Goal: Transaction & Acquisition: Subscribe to service/newsletter

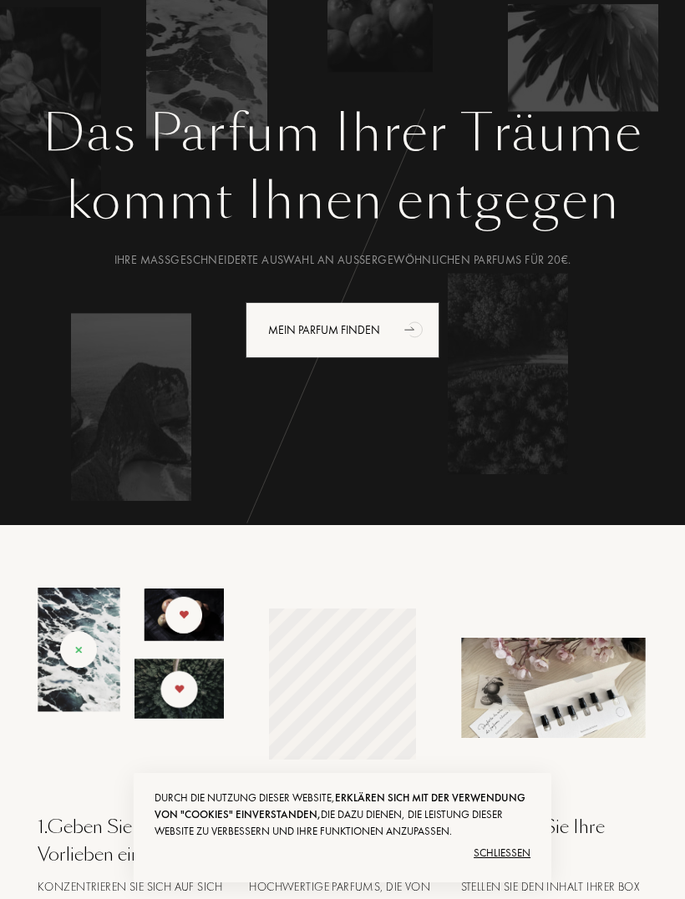
scroll to position [88, 0]
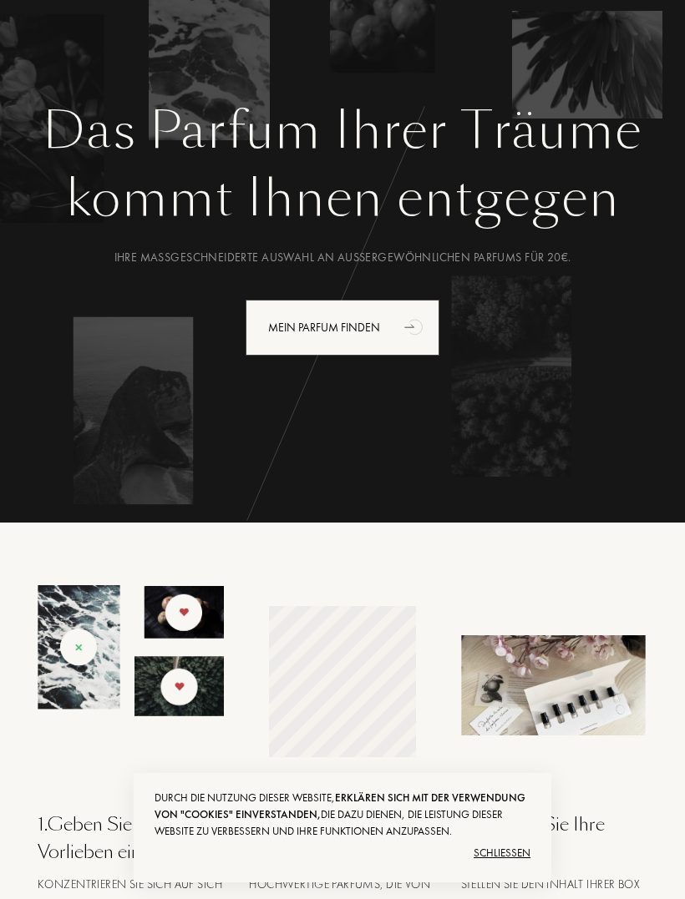
click at [511, 867] on div "Schließen" at bounding box center [342, 853] width 376 height 27
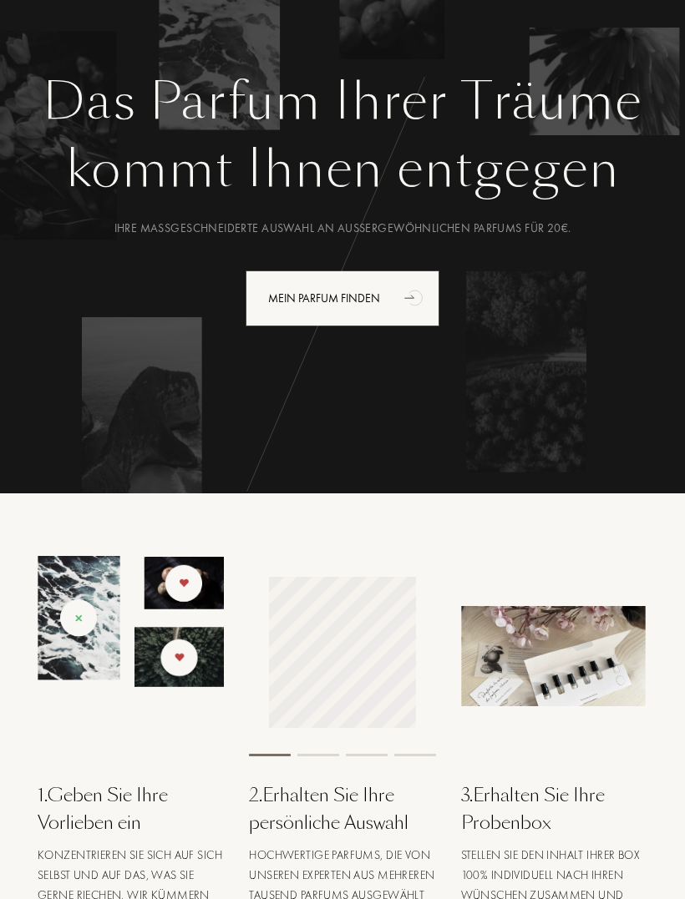
scroll to position [0, 0]
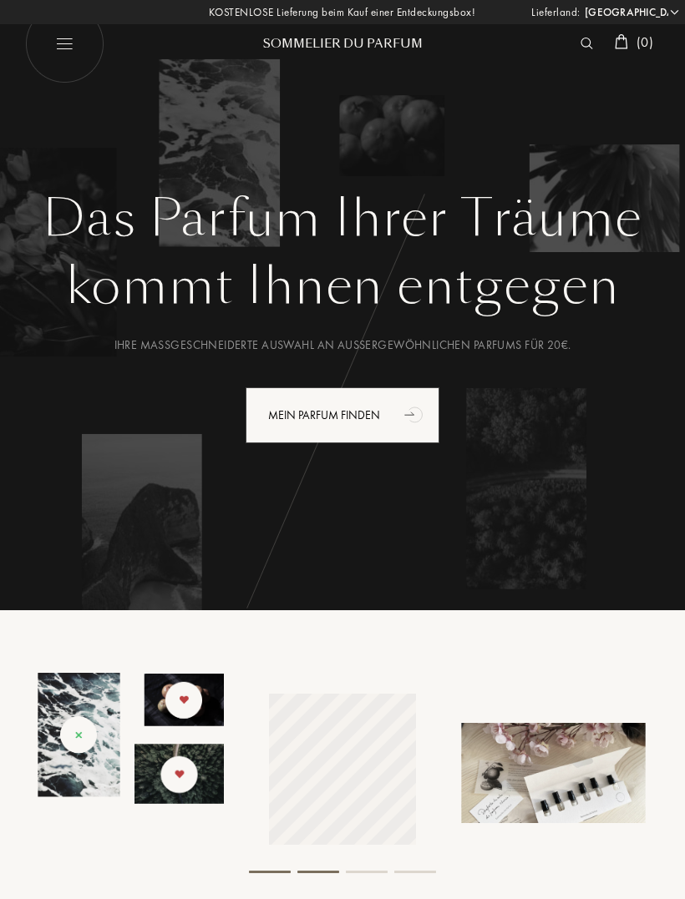
click at [661, 17] on select "[GEOGRAPHIC_DATA] [GEOGRAPHIC_DATA] [GEOGRAPHIC_DATA] [GEOGRAPHIC_DATA] [GEOGRA…" at bounding box center [630, 12] width 100 height 17
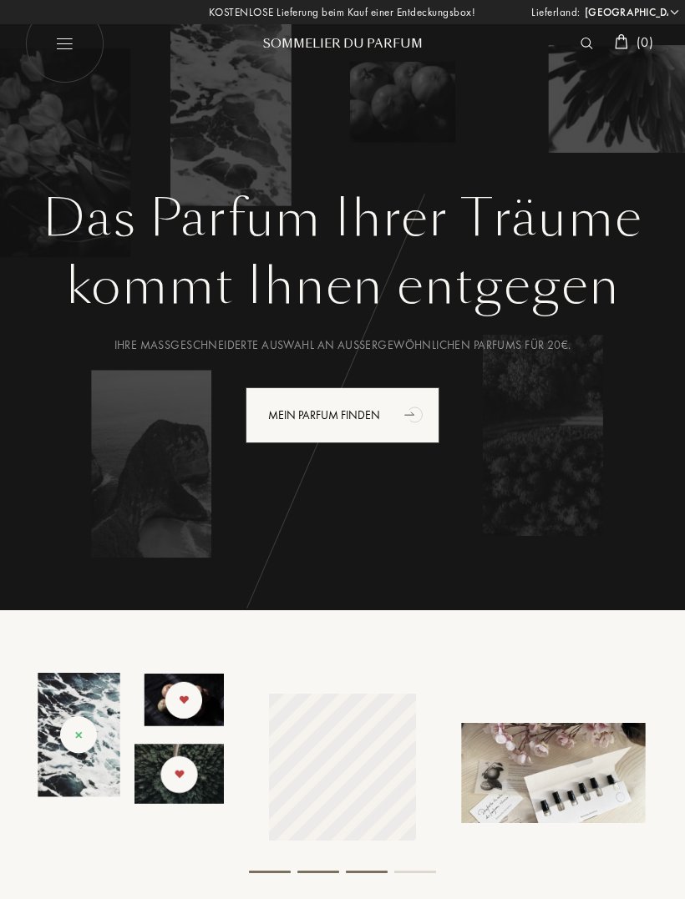
select select "LU"
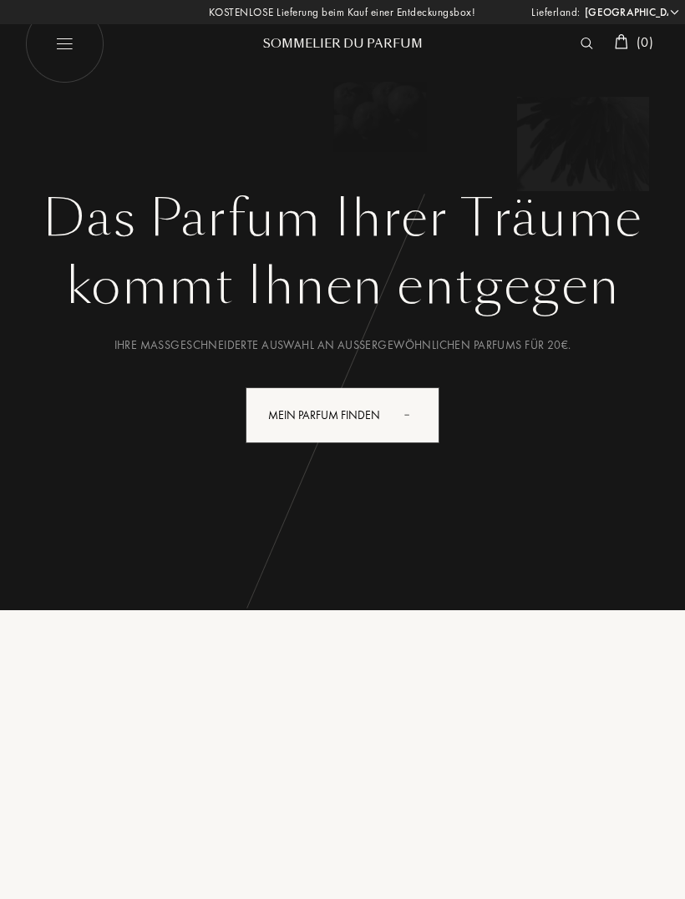
select select "LU"
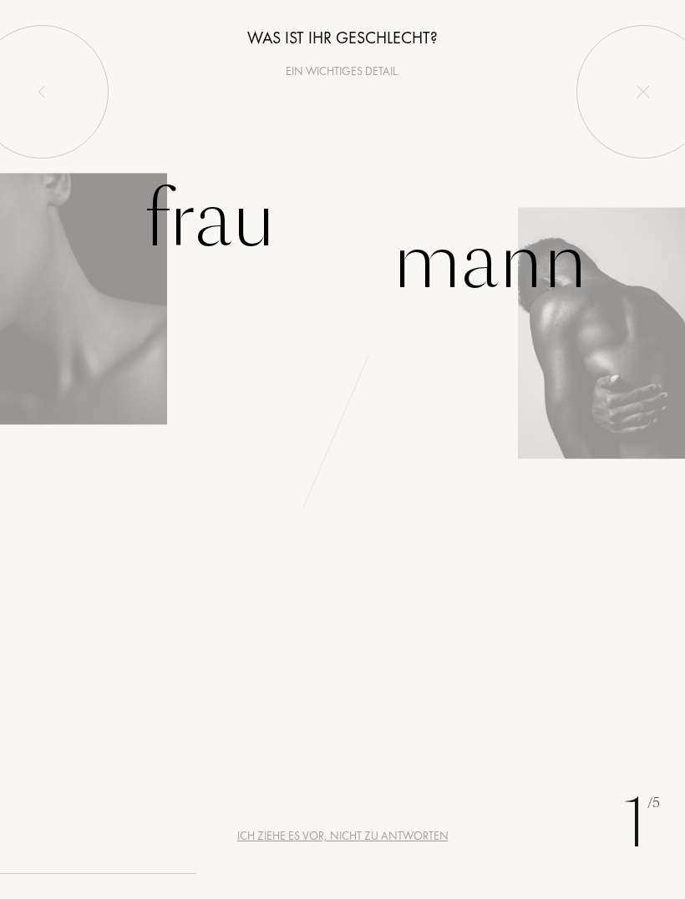
click at [244, 233] on div "Frau" at bounding box center [210, 220] width 132 height 113
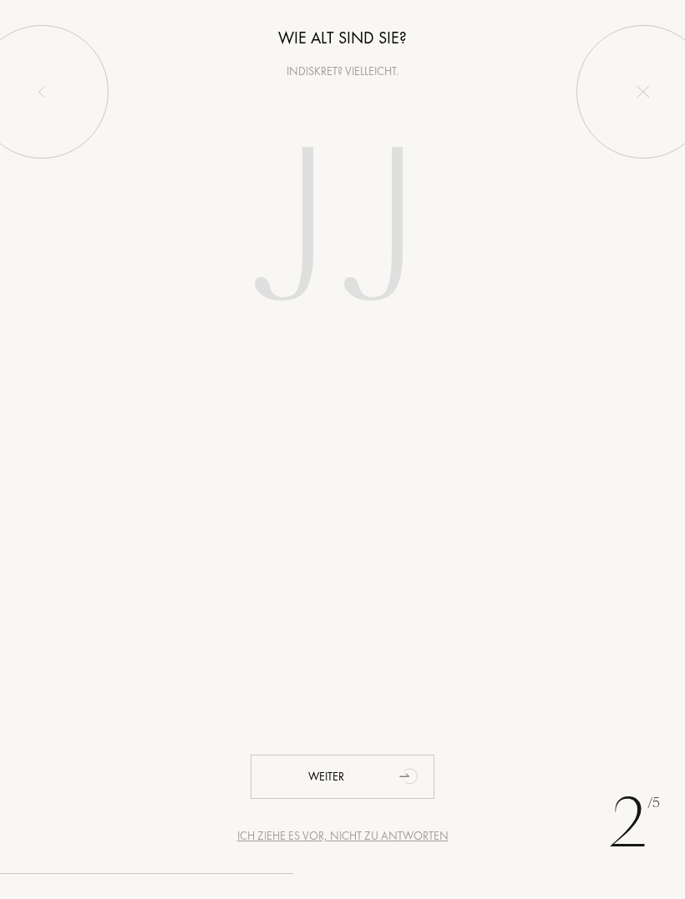
click at [299, 283] on input "number" at bounding box center [342, 232] width 359 height 288
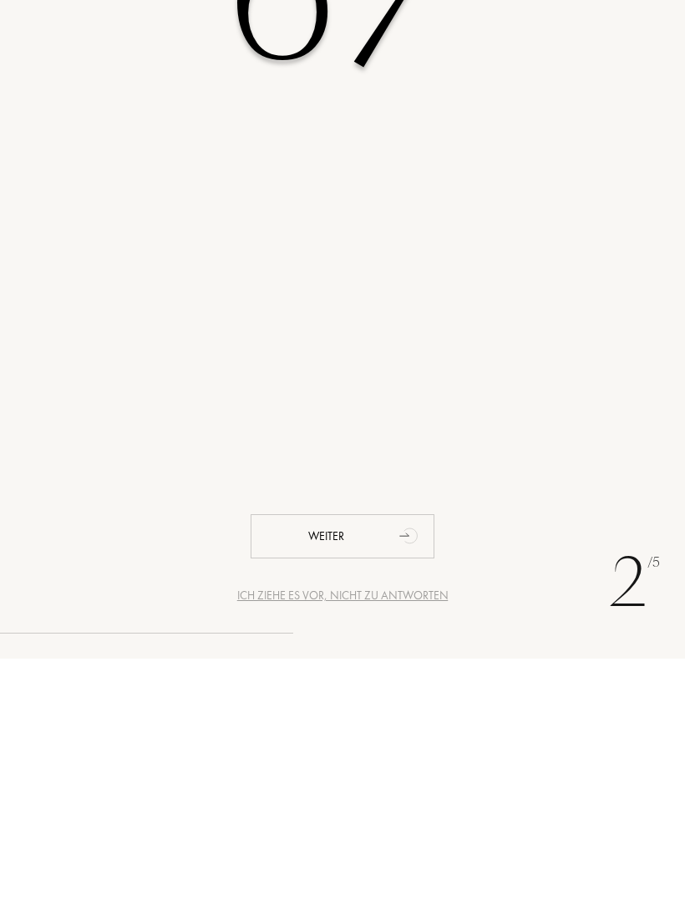
type input "67"
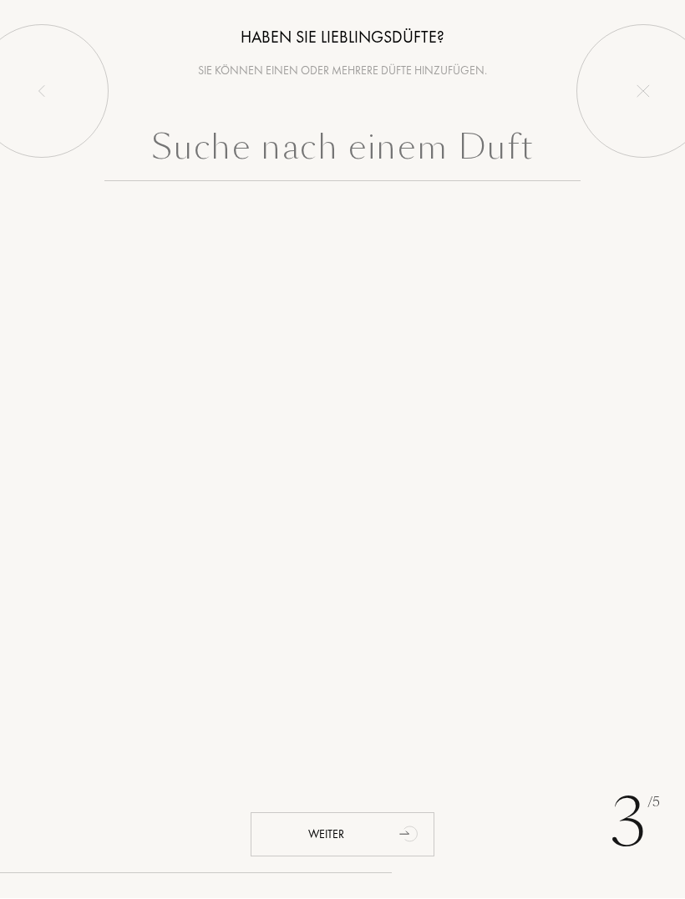
click at [382, 824] on div "Weiter" at bounding box center [342, 835] width 184 height 44
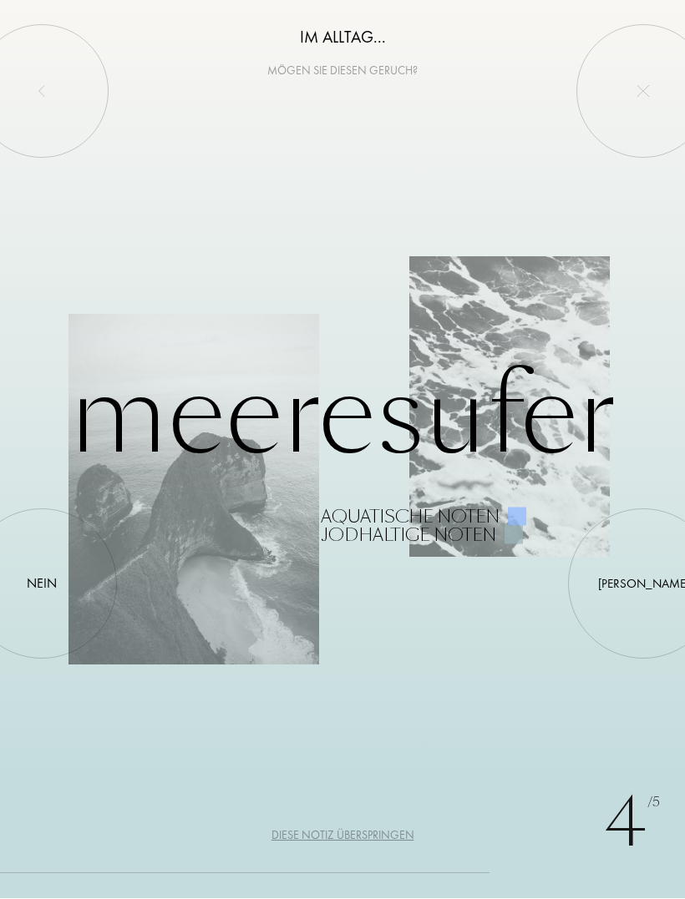
click at [43, 580] on div "Nein" at bounding box center [42, 584] width 30 height 20
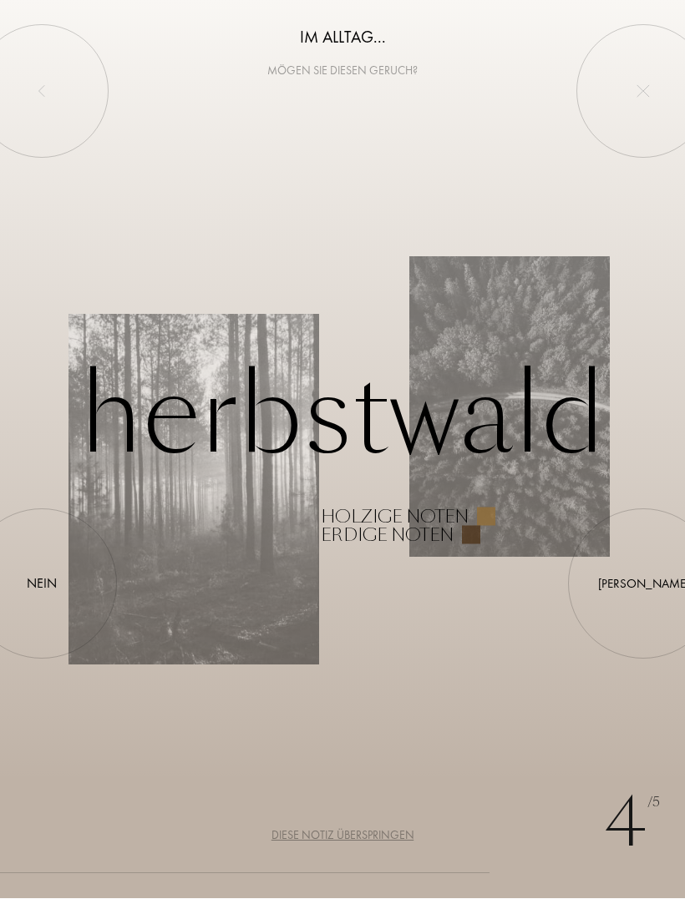
click at [43, 580] on div "Nein" at bounding box center [42, 584] width 30 height 20
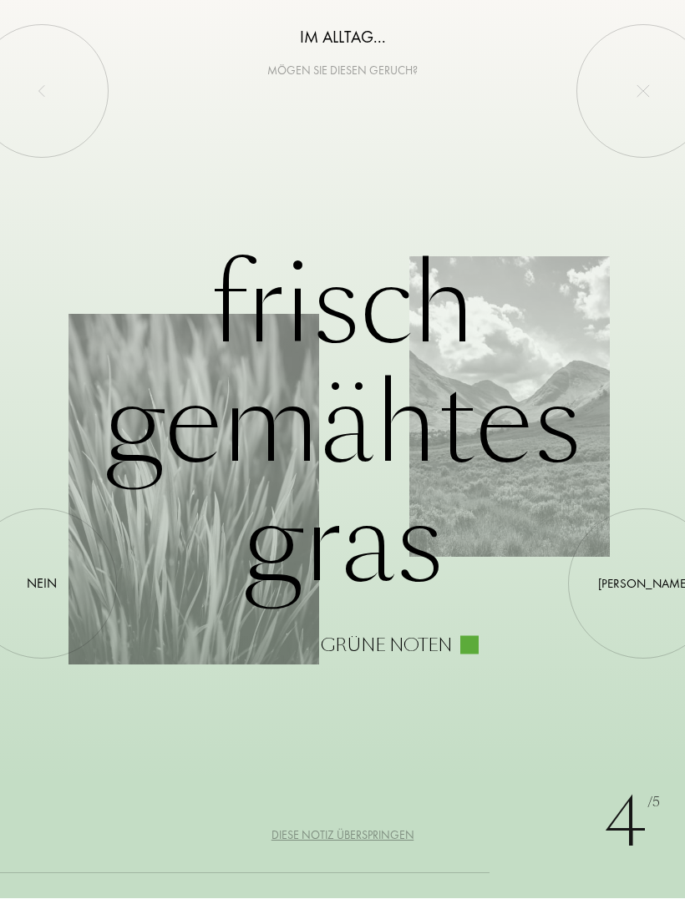
click at [52, 574] on div "Nein" at bounding box center [42, 584] width 30 height 20
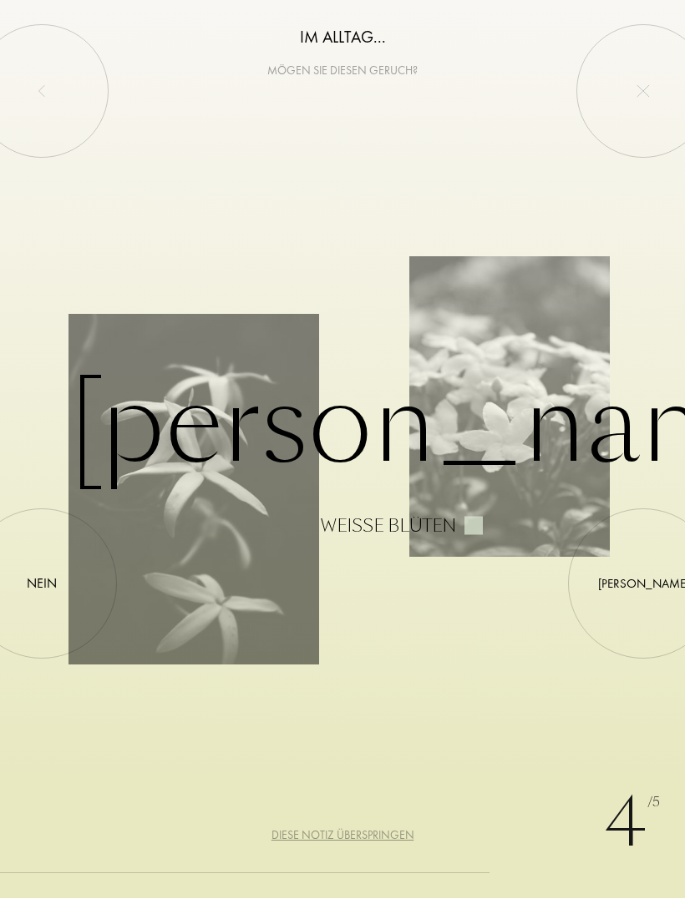
click at [638, 586] on div "Ja" at bounding box center [643, 584] width 91 height 19
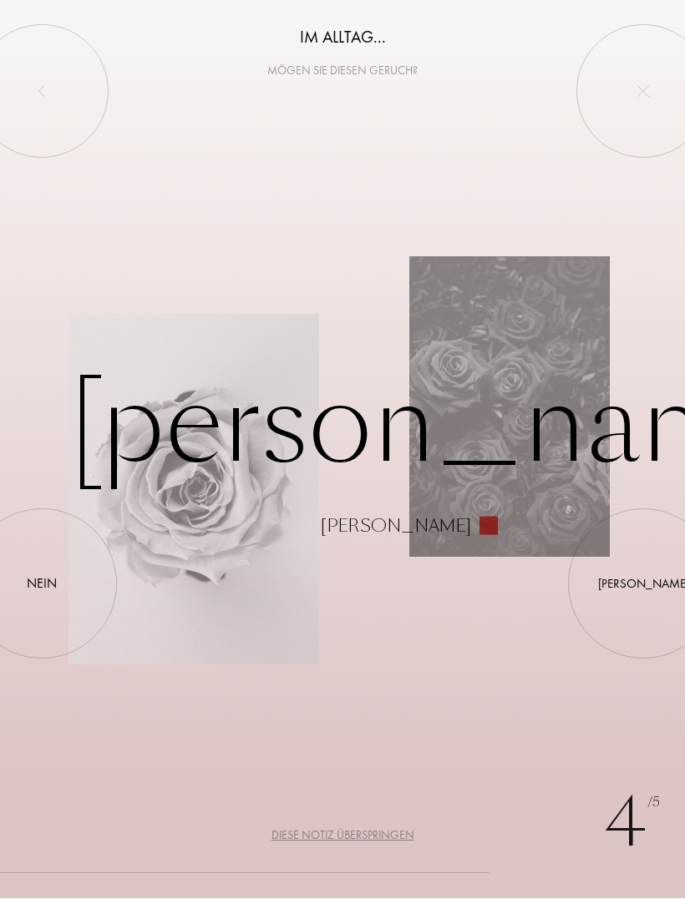
click at [643, 584] on div at bounding box center [643, 584] width 0 height 0
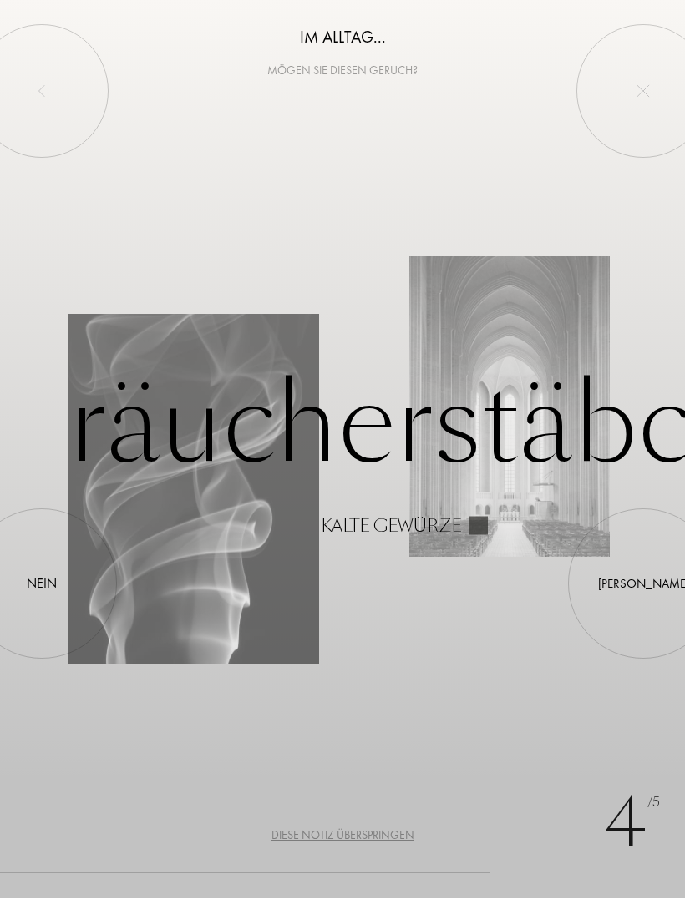
click at [48, 588] on div "Nein" at bounding box center [42, 584] width 30 height 20
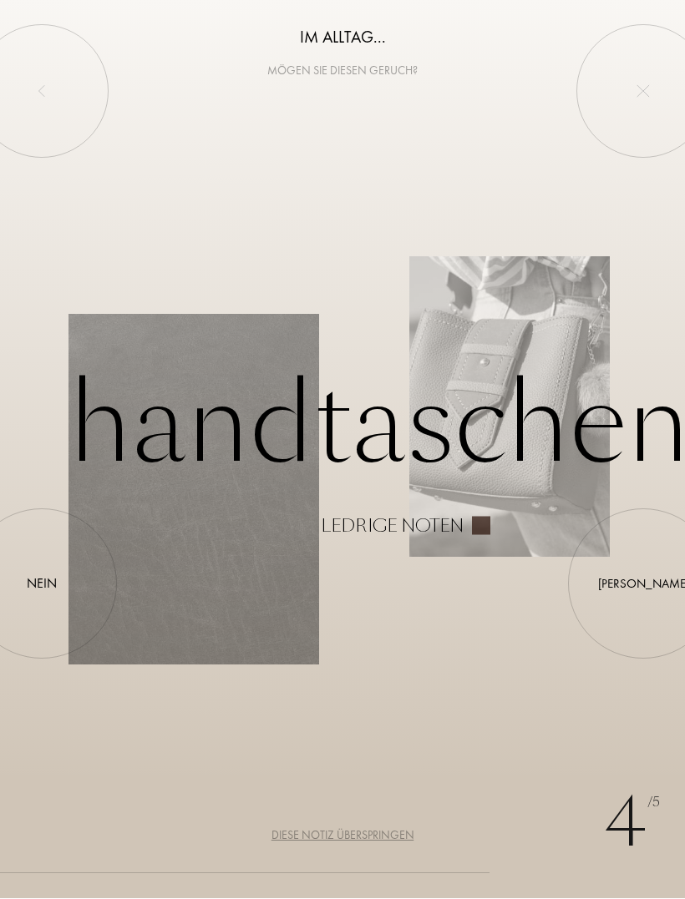
click at [53, 579] on div "Nein" at bounding box center [42, 584] width 30 height 20
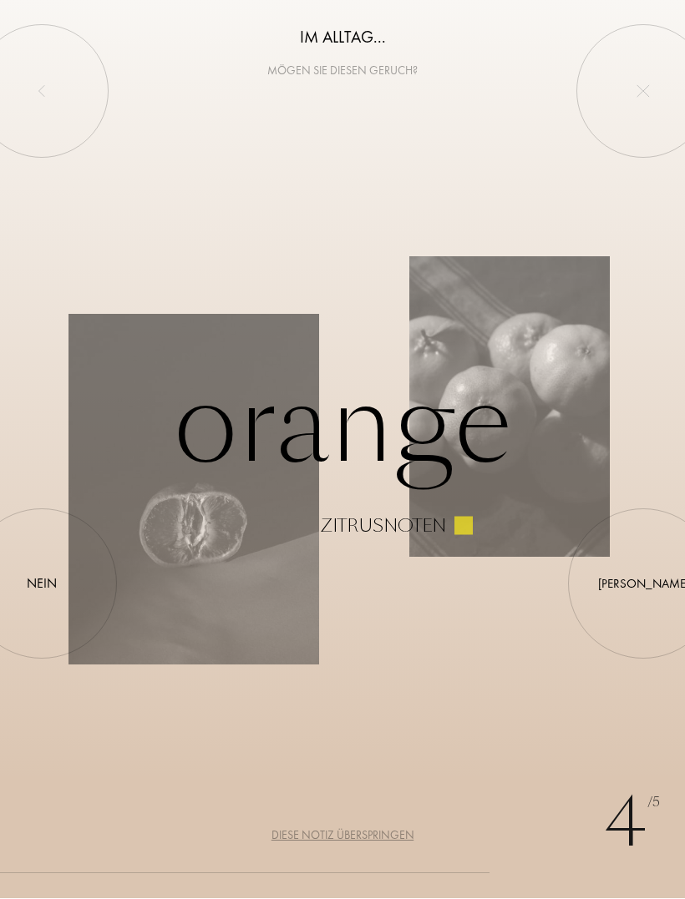
click at [42, 584] on div at bounding box center [42, 584] width 0 height 0
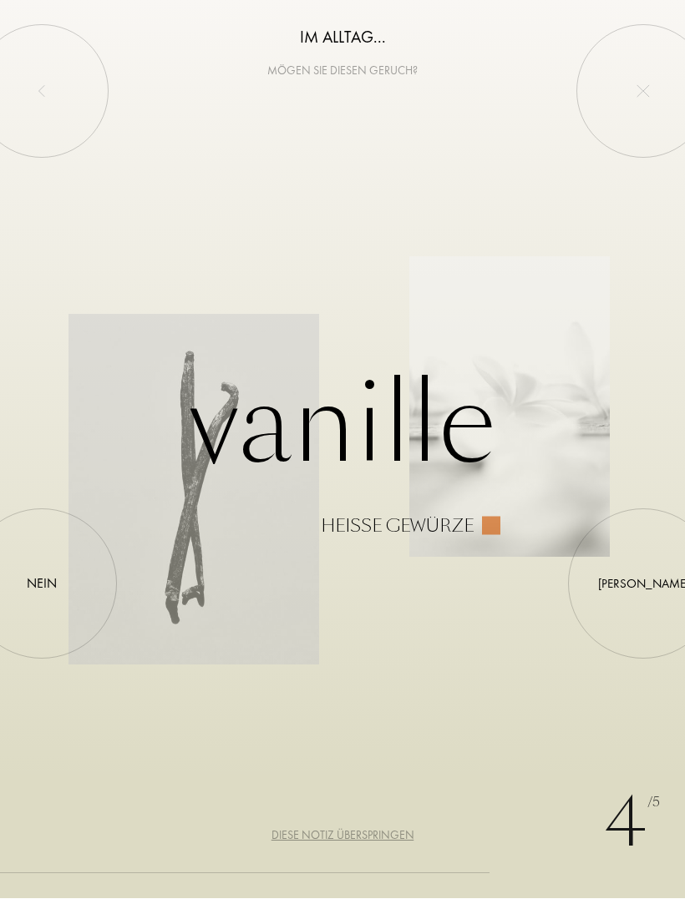
click at [645, 587] on div "Ja" at bounding box center [643, 584] width 91 height 19
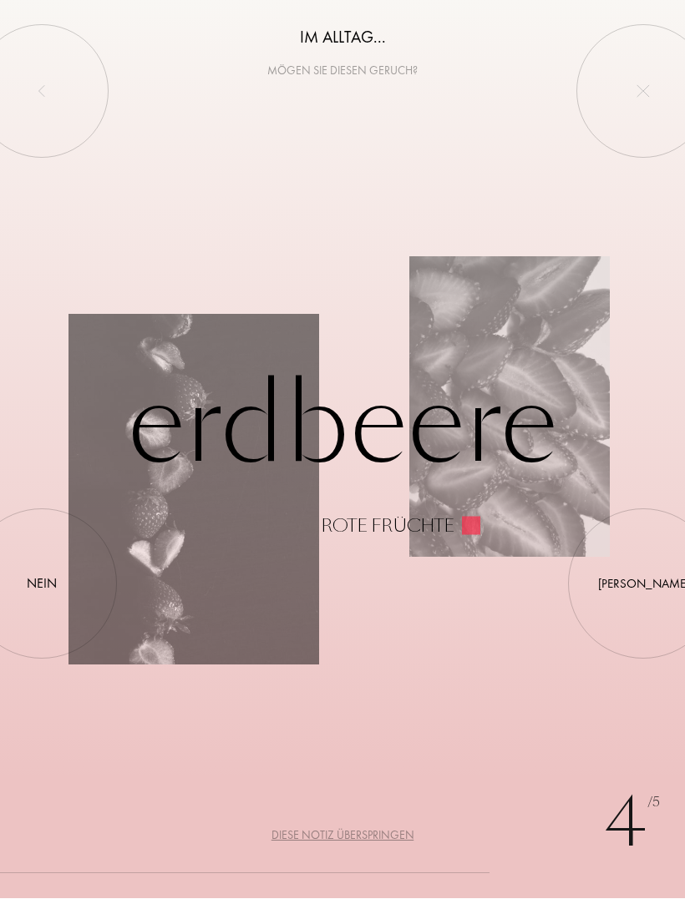
click at [46, 581] on div "Nein" at bounding box center [42, 584] width 30 height 20
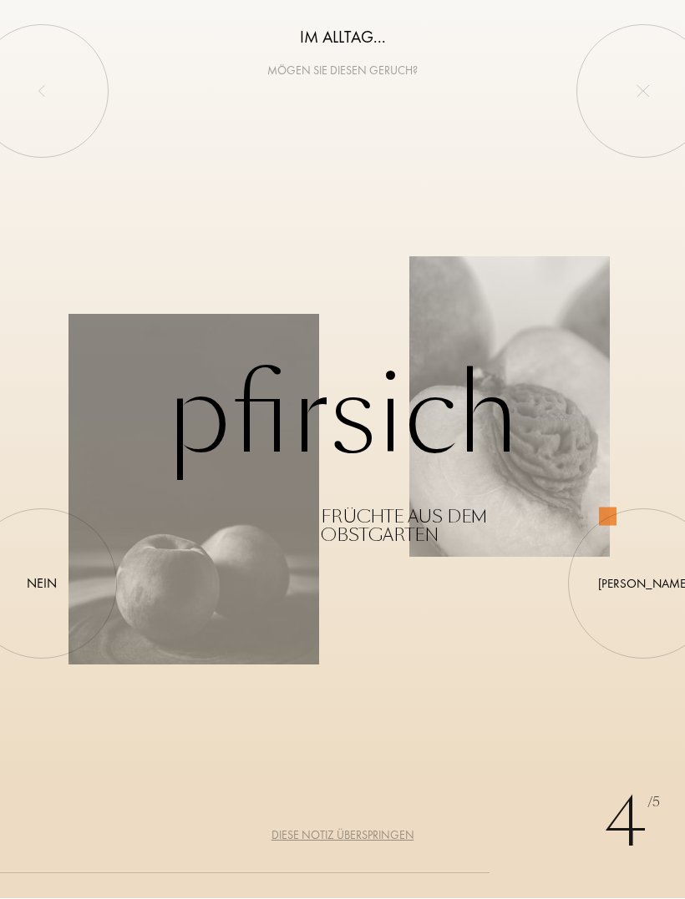
click at [49, 586] on div "Nein" at bounding box center [42, 584] width 30 height 20
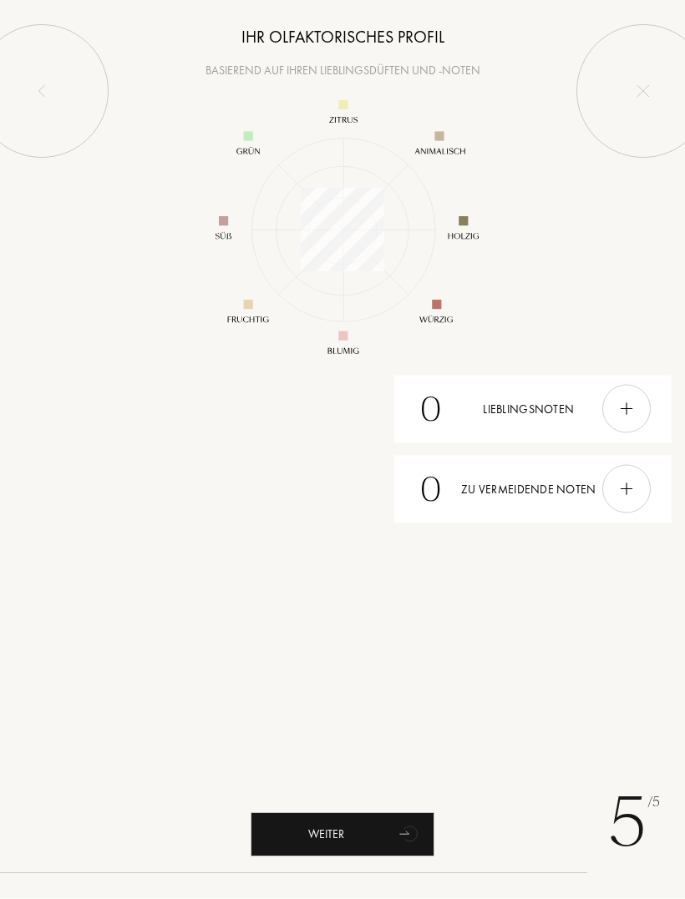
scroll to position [217, 217]
click at [304, 837] on div "Weiter" at bounding box center [342, 835] width 184 height 44
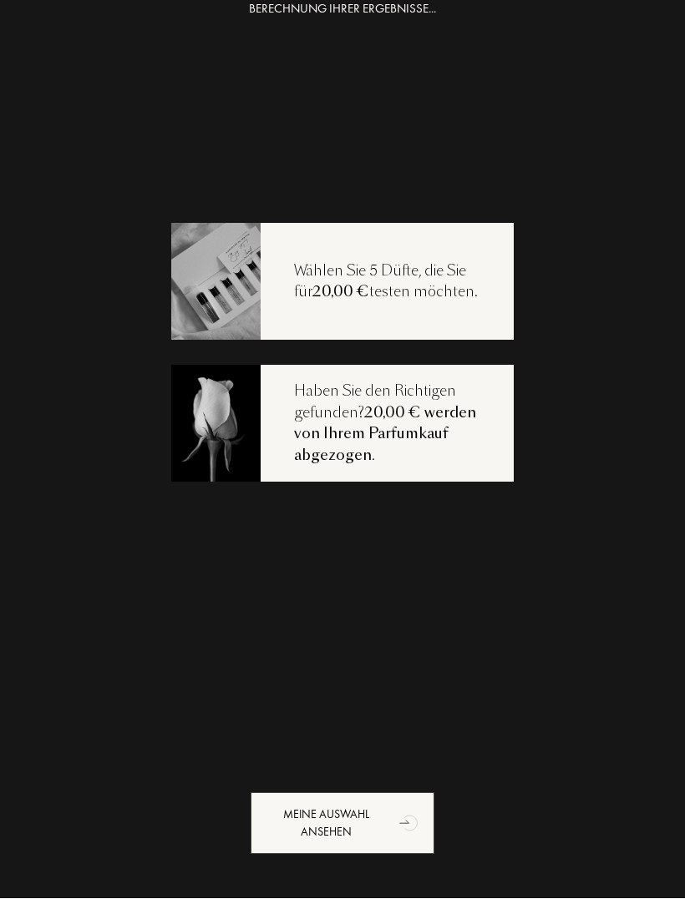
scroll to position [33, 0]
click at [273, 822] on div "Meine Auswahl ansehen" at bounding box center [342, 824] width 184 height 62
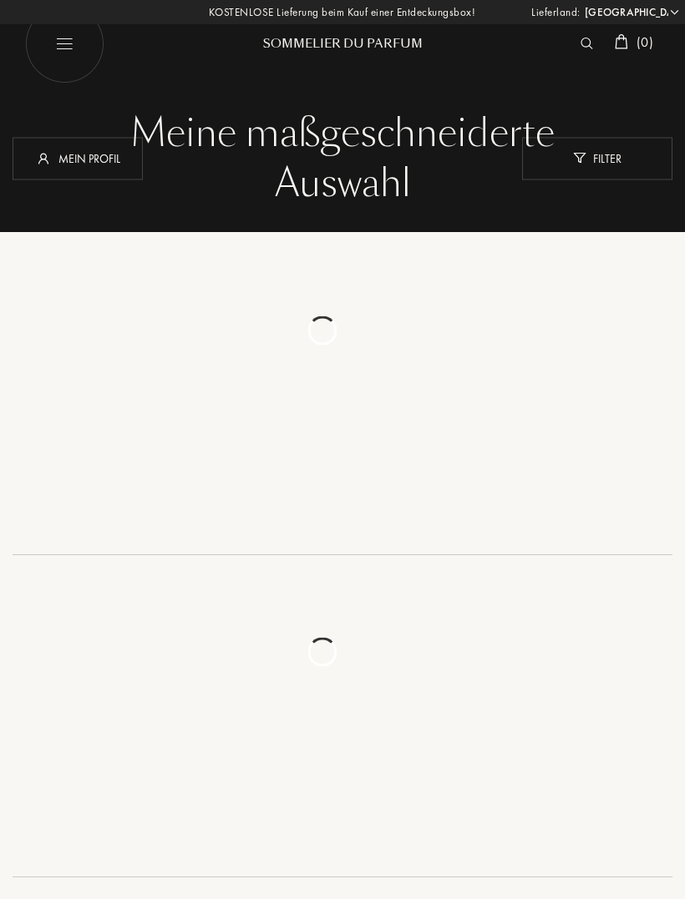
select select "LU"
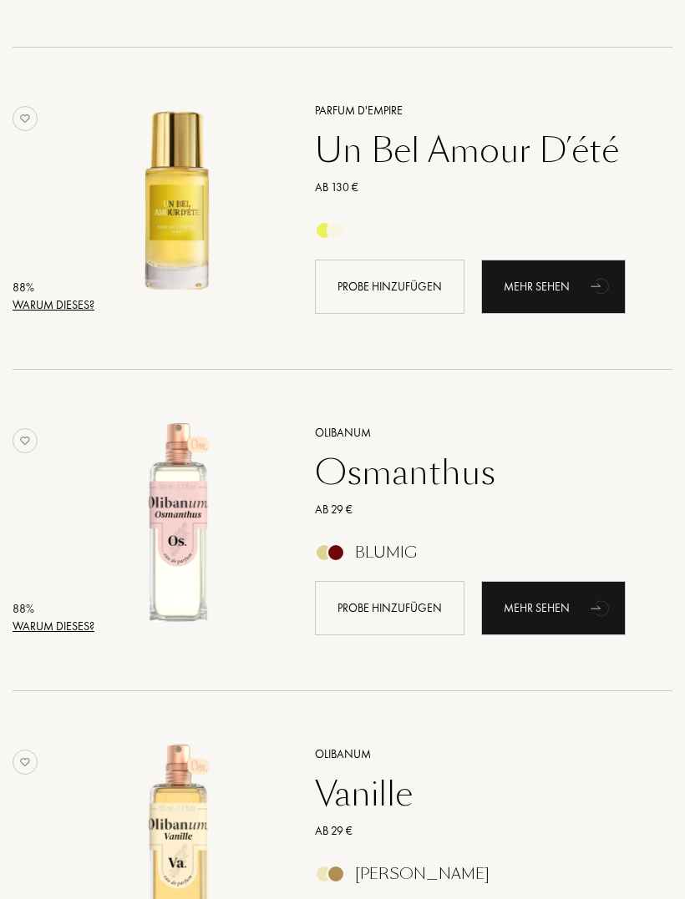
scroll to position [1797, 0]
click at [45, 620] on div "Warum dieses?" at bounding box center [54, 626] width 82 height 18
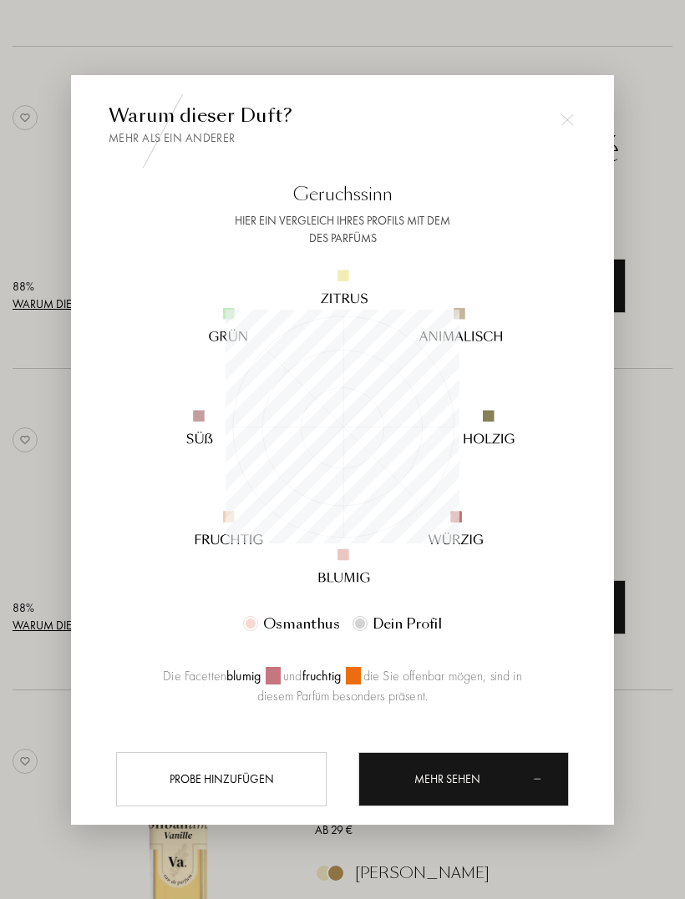
scroll to position [234, 234]
click at [12, 739] on div at bounding box center [342, 468] width 685 height 937
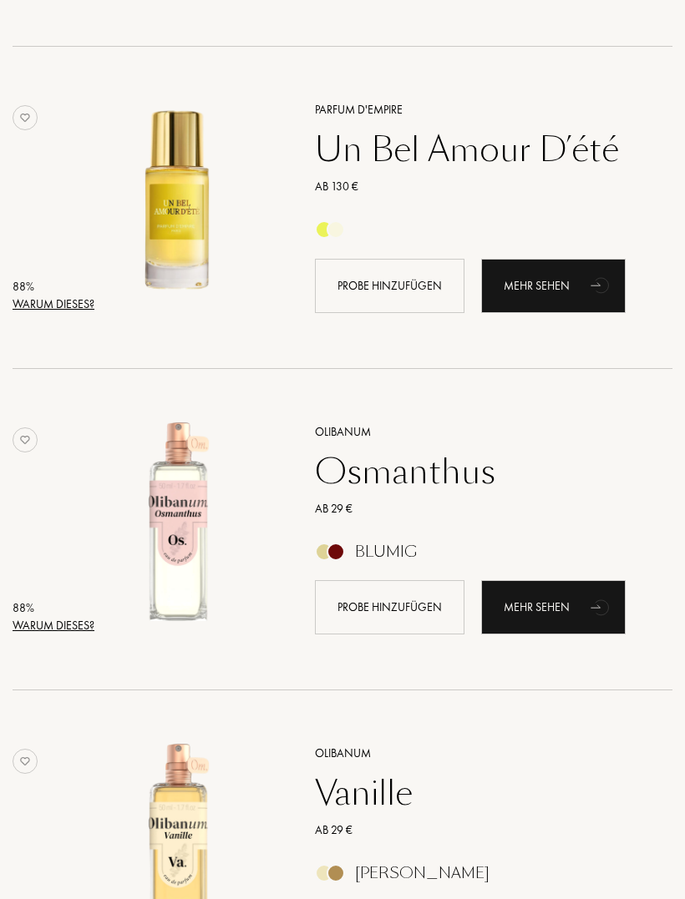
click at [44, 627] on div "Warum dieses?" at bounding box center [54, 626] width 82 height 18
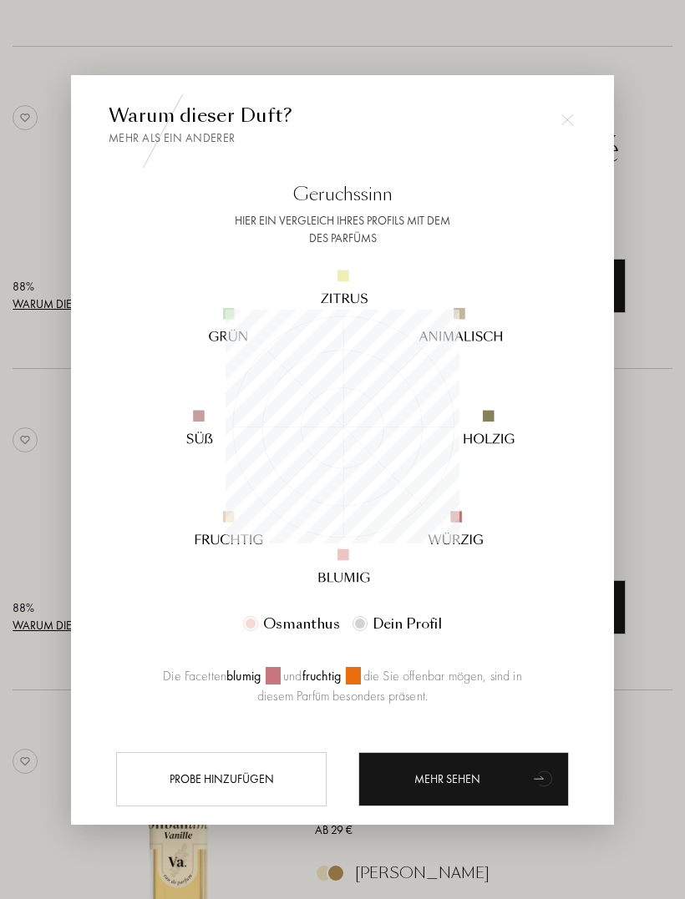
click at [406, 797] on div "Mehr sehen" at bounding box center [463, 779] width 210 height 54
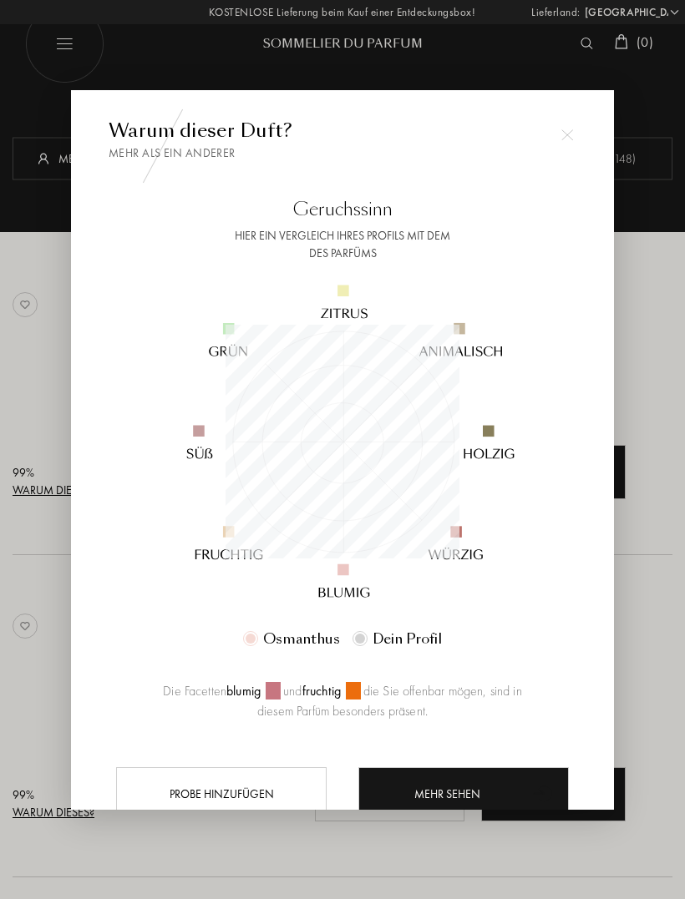
scroll to position [1835, 0]
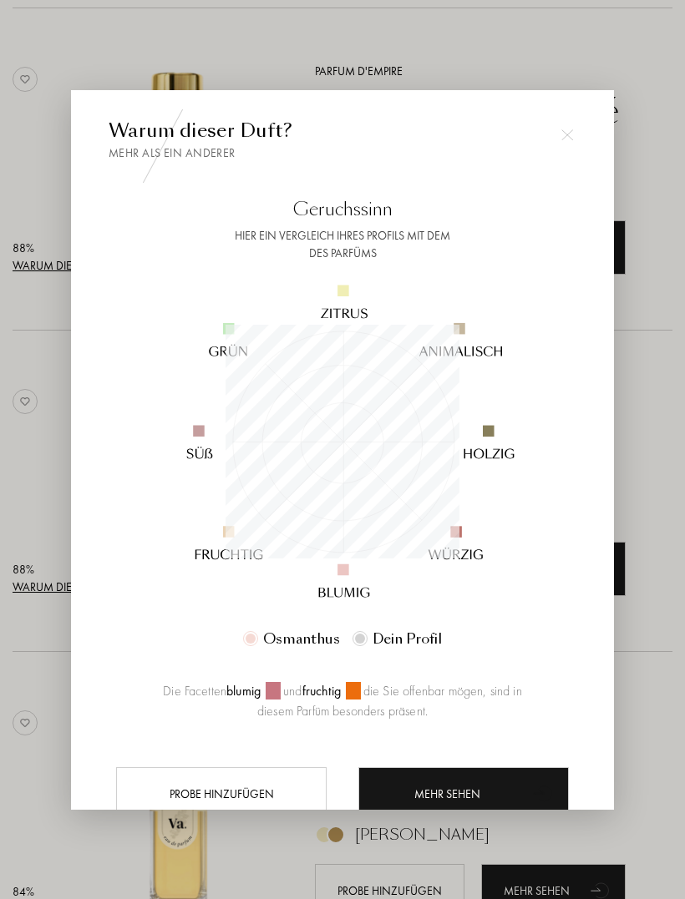
click at [564, 135] on img at bounding box center [567, 135] width 12 height 12
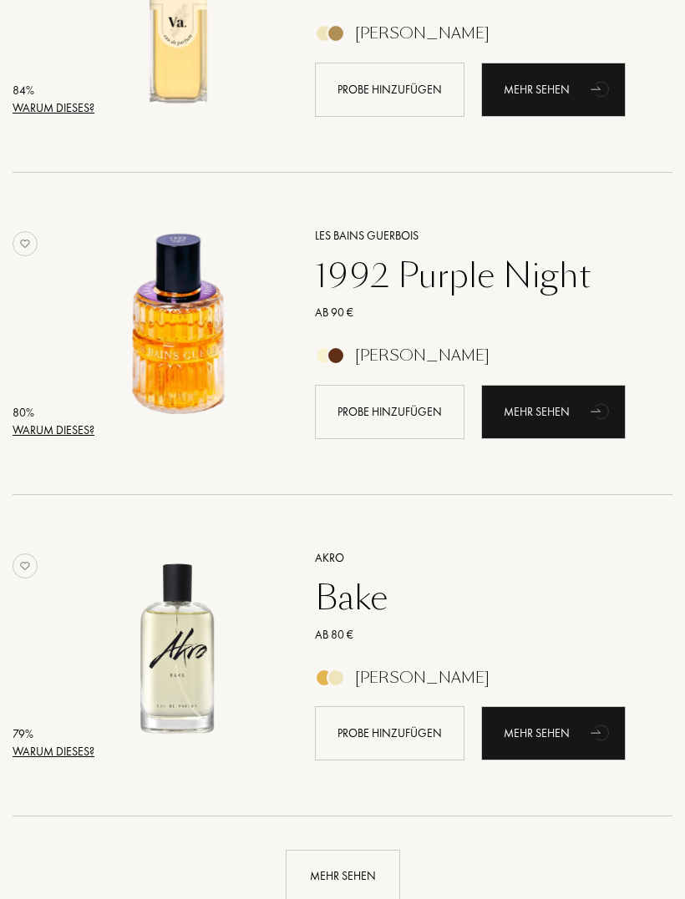
scroll to position [2637, 0]
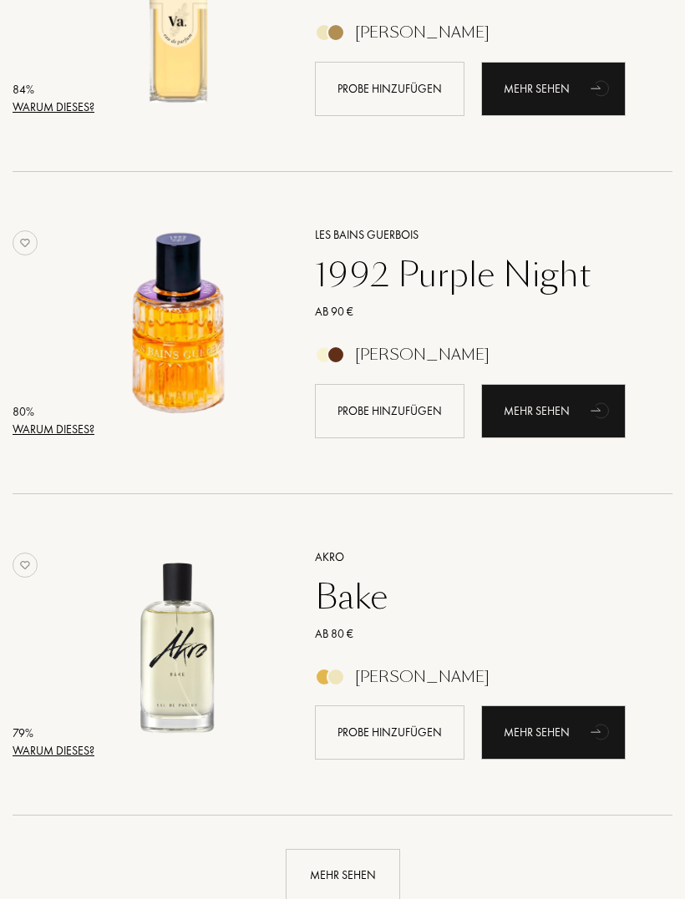
click at [50, 427] on div "Warum dieses?" at bounding box center [54, 430] width 82 height 18
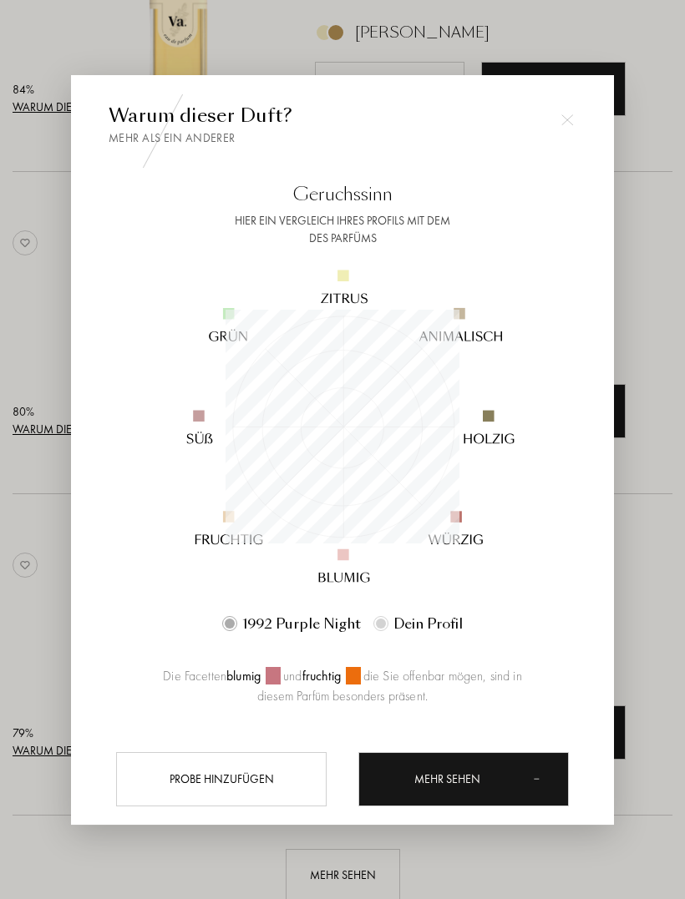
scroll to position [234, 234]
click at [414, 795] on div "Mehr sehen" at bounding box center [463, 779] width 210 height 54
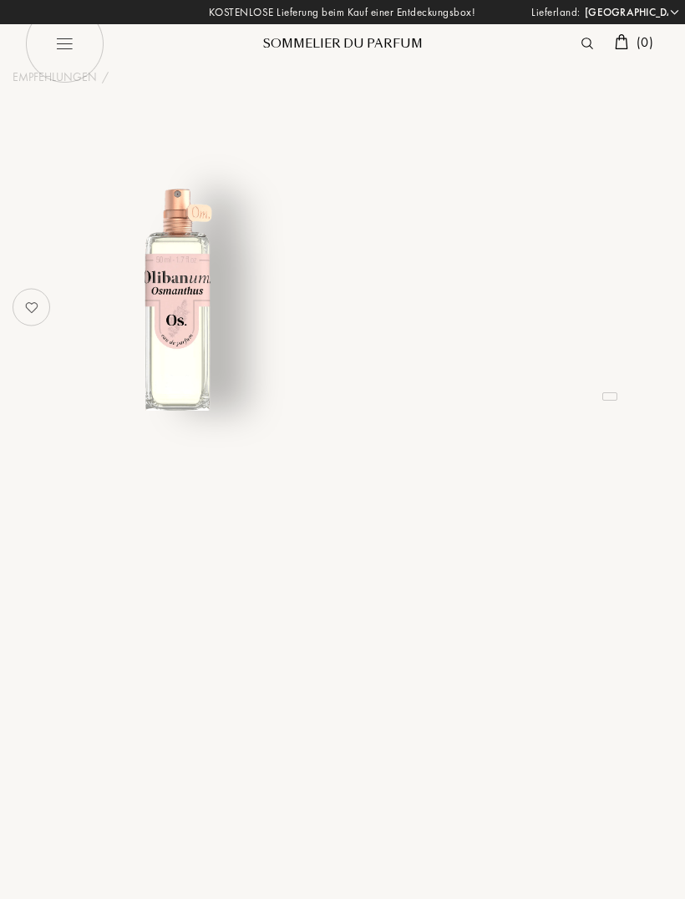
select select "LU"
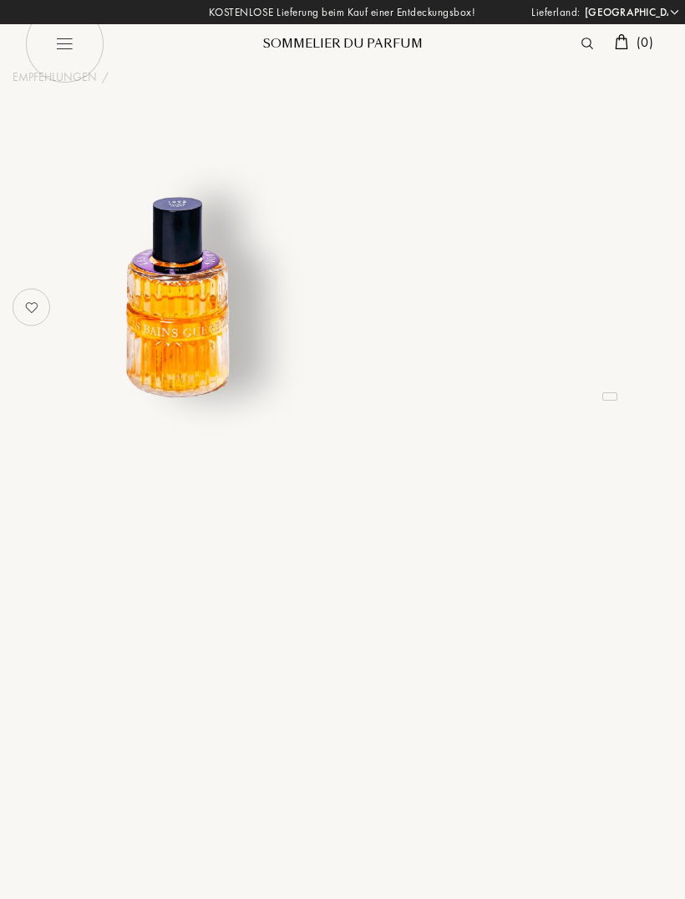
select select "LU"
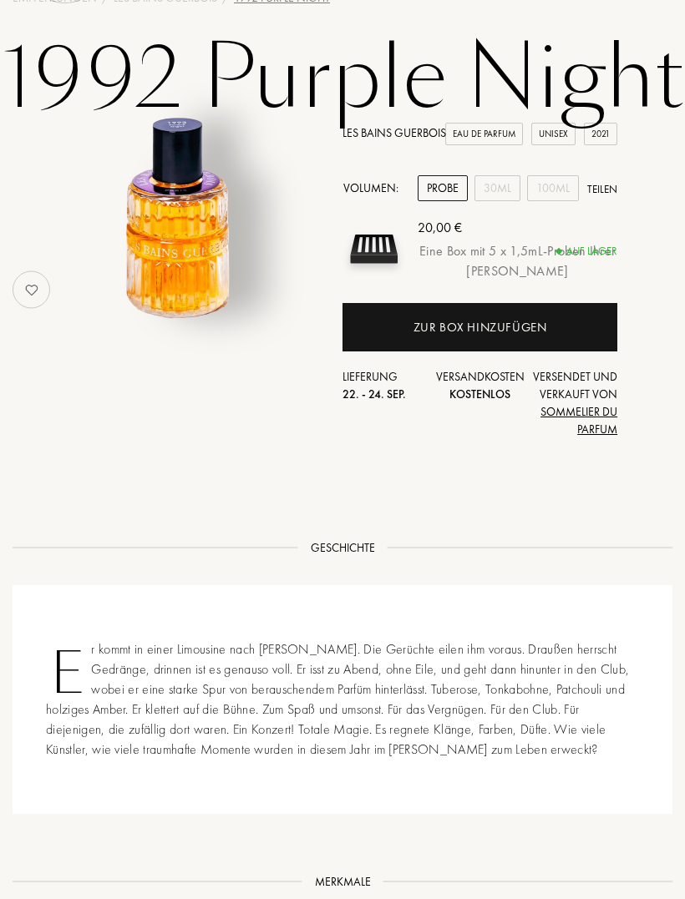
scroll to position [80, 0]
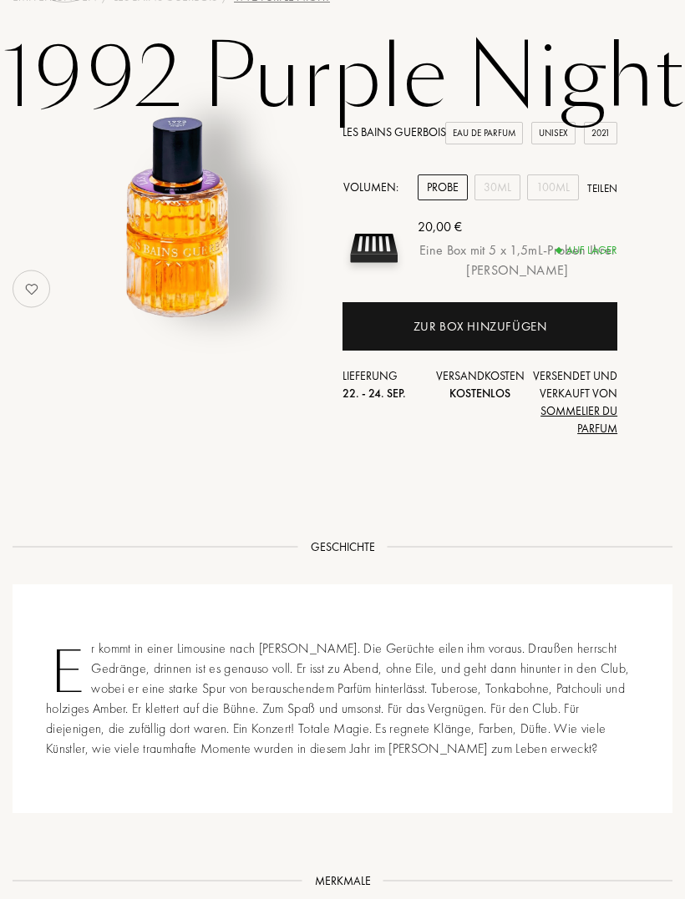
click at [28, 284] on img at bounding box center [31, 288] width 33 height 33
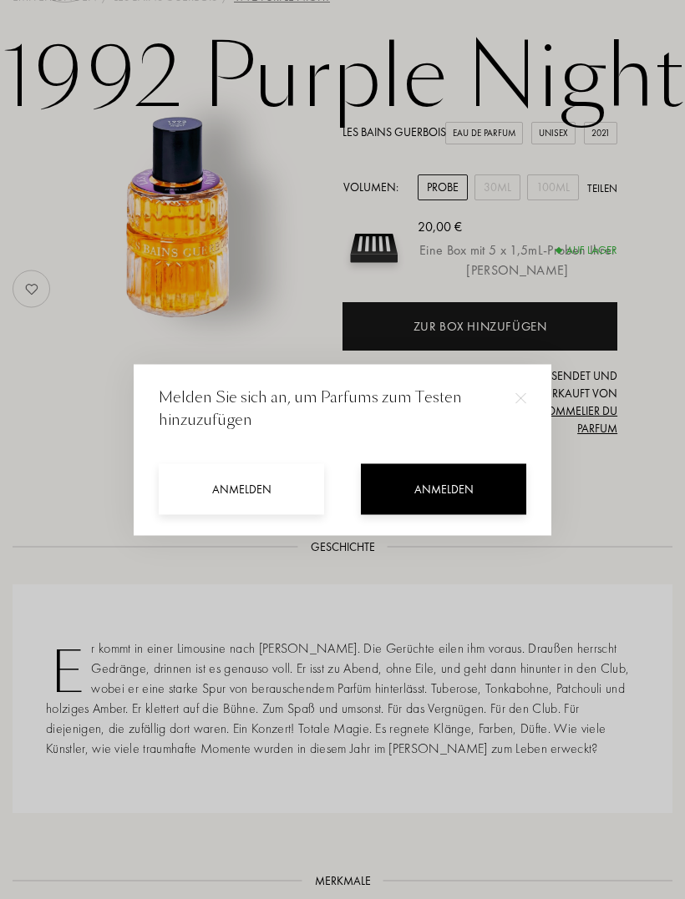
click at [437, 503] on div "Anmelden" at bounding box center [443, 488] width 165 height 51
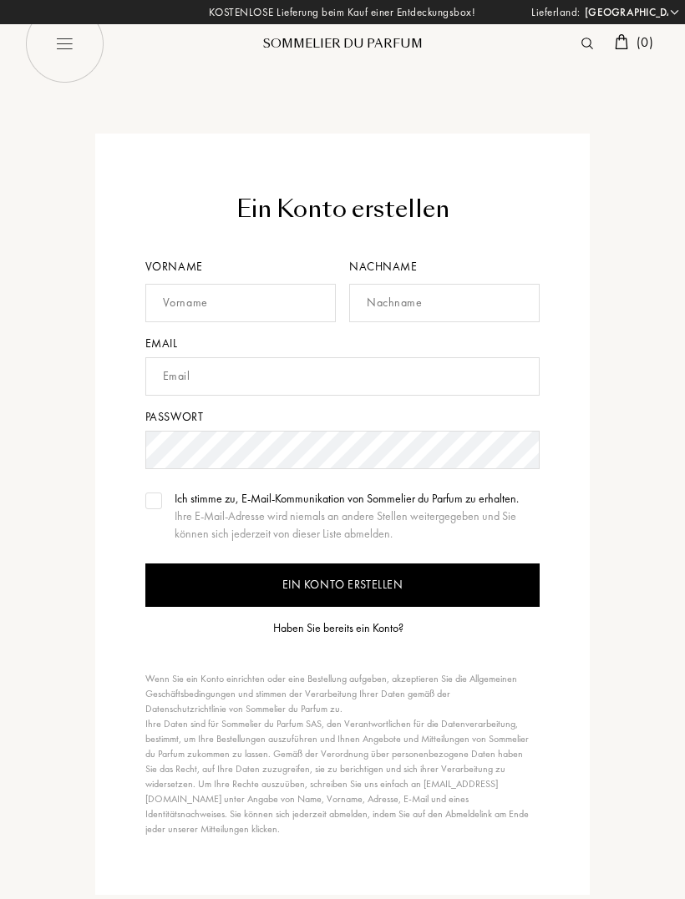
select select "LU"
click at [197, 301] on input "text" at bounding box center [240, 303] width 190 height 38
type input "[PERSON_NAME]"
click at [422, 298] on input "text" at bounding box center [444, 303] width 190 height 38
type input "[PERSON_NAME]"
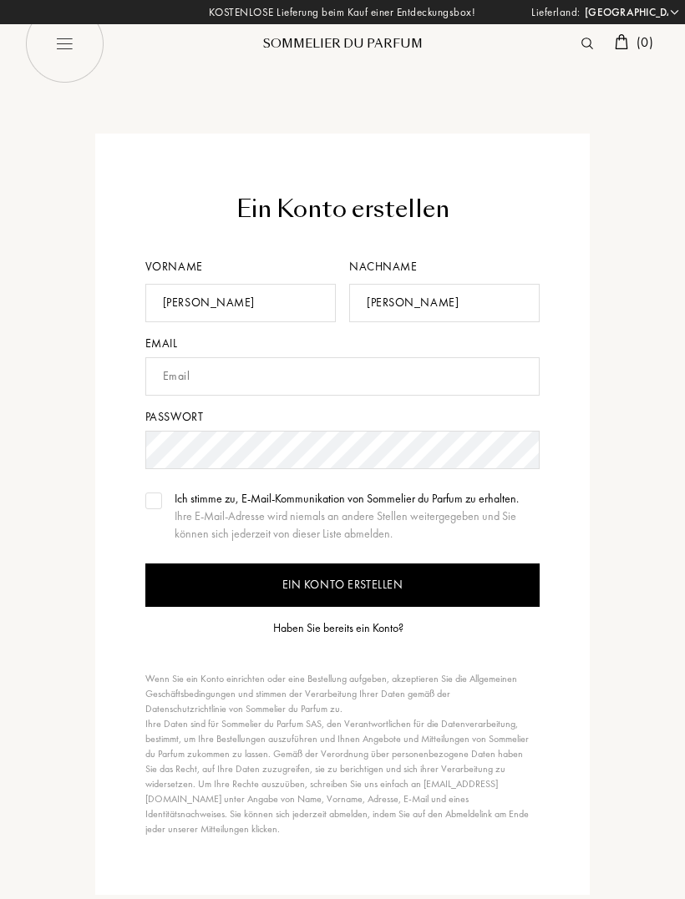
click at [202, 383] on input "text" at bounding box center [342, 376] width 395 height 38
type input "H"
type input "[EMAIL_ADDRESS][DOMAIN_NAME]"
click at [154, 502] on img at bounding box center [154, 501] width 12 height 8
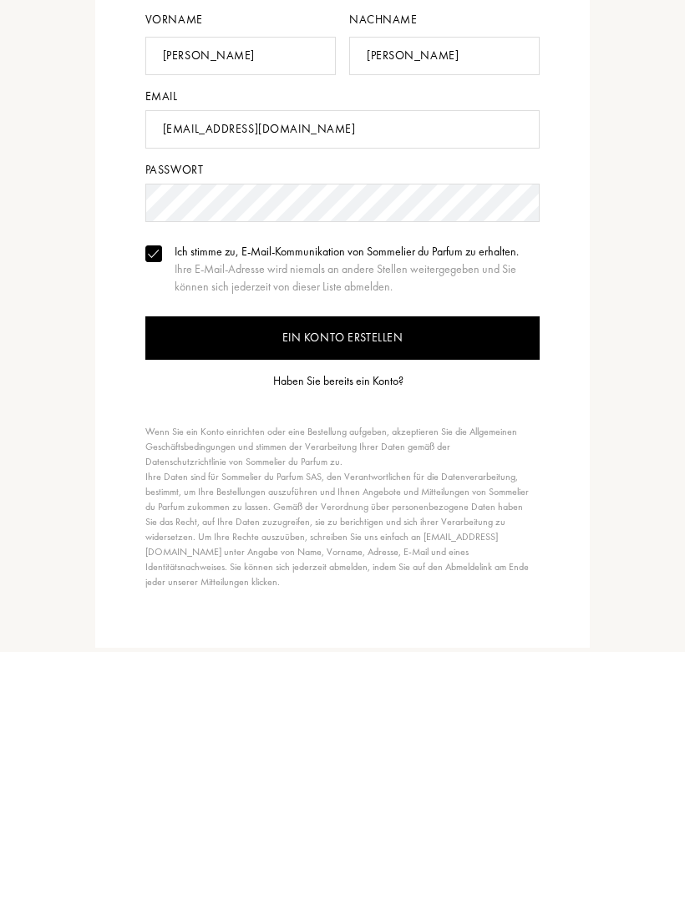
scroll to position [247, 0]
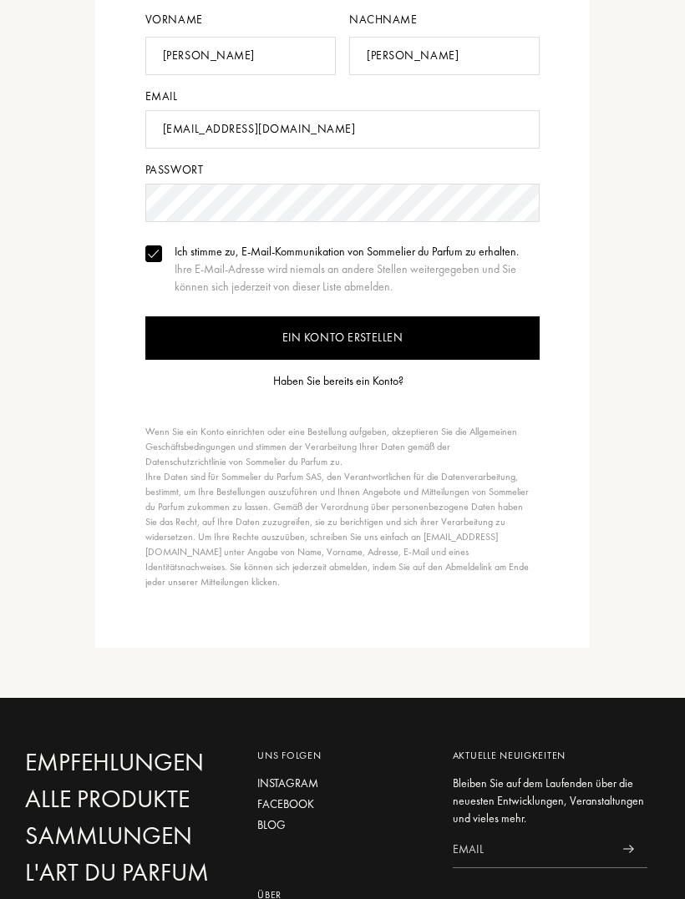
click at [342, 338] on input "Ein Konto erstellen" at bounding box center [342, 337] width 395 height 43
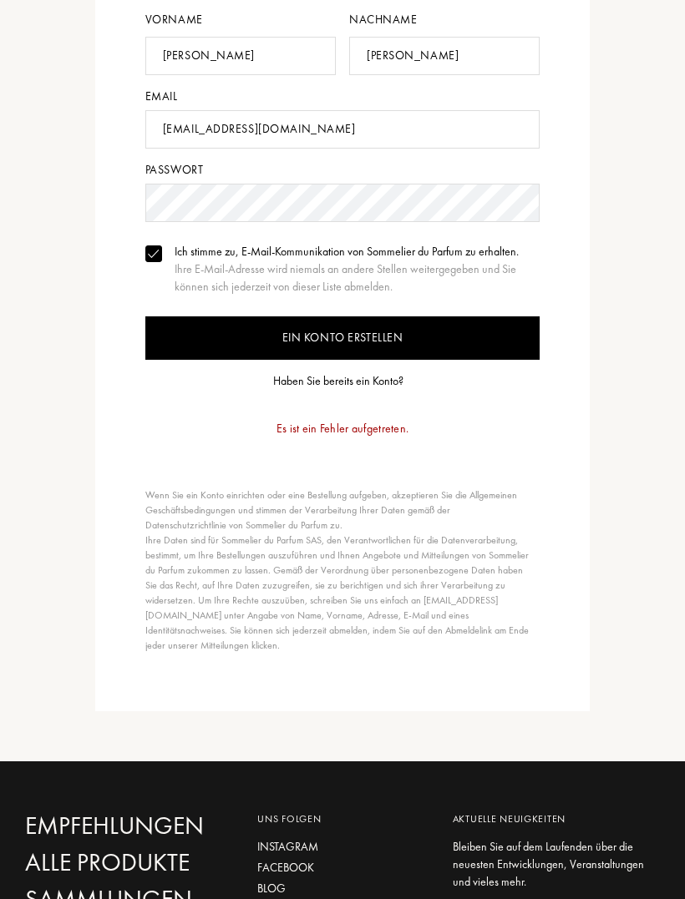
click at [342, 338] on input "Ein Konto erstellen" at bounding box center [342, 337] width 395 height 43
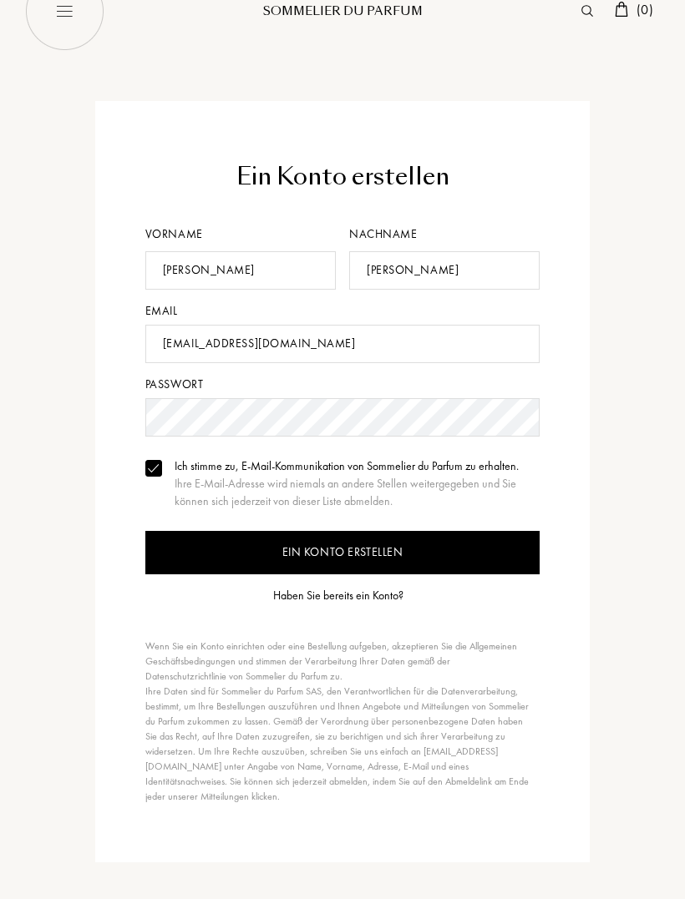
scroll to position [0, 0]
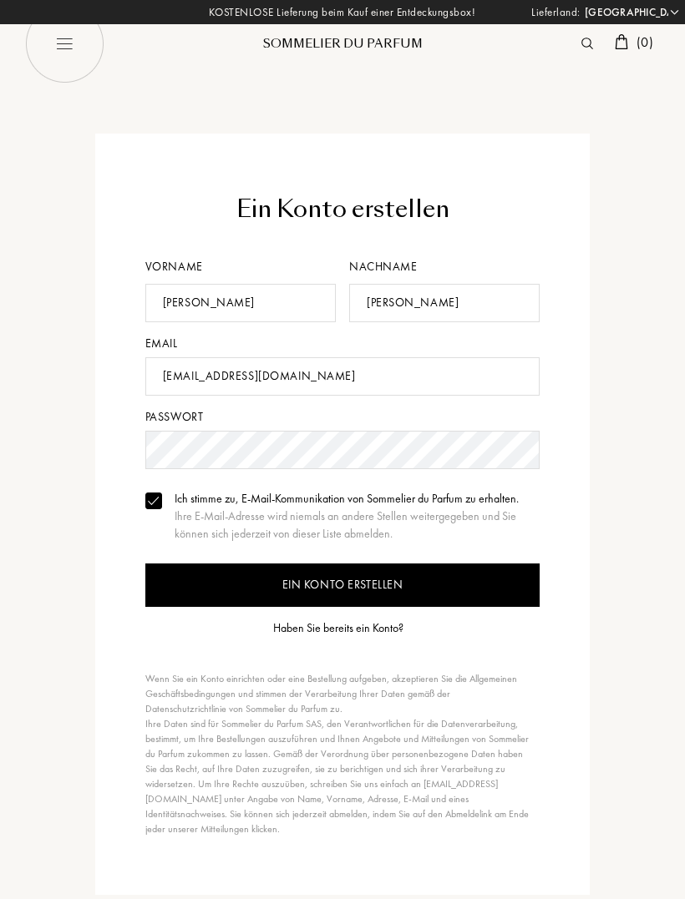
click at [343, 587] on input "Ein Konto erstellen" at bounding box center [342, 585] width 395 height 43
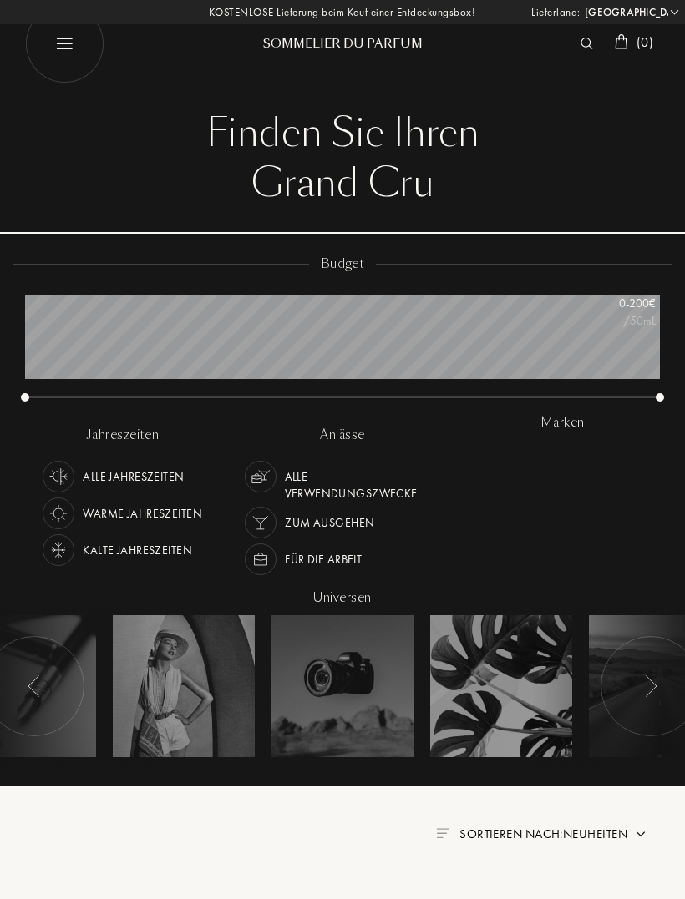
select select "LU"
click at [609, 832] on span "Sortieren nach: Neuheiten" at bounding box center [543, 834] width 168 height 17
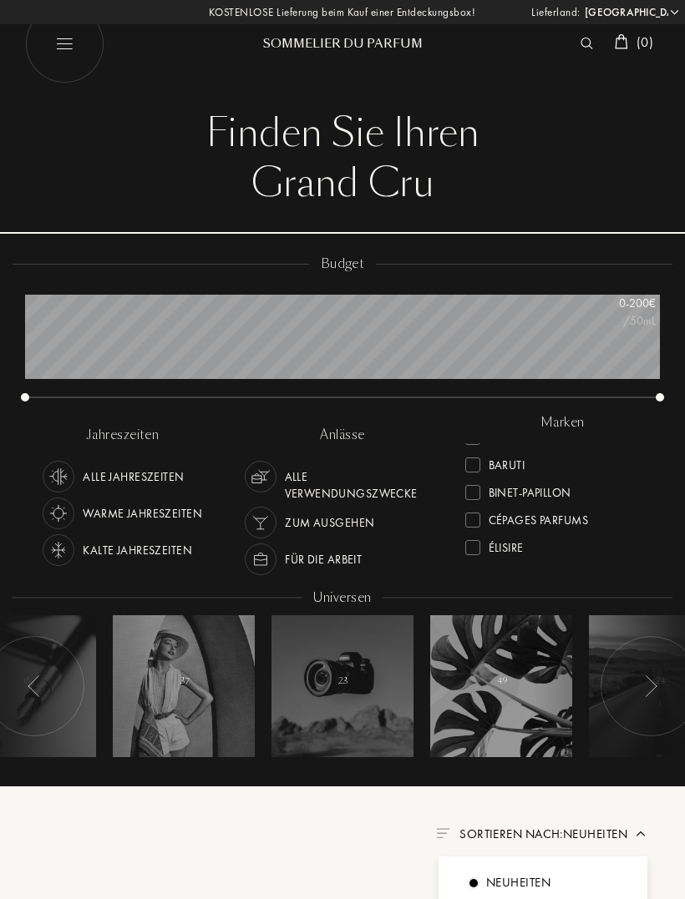
click at [643, 689] on div at bounding box center [650, 686] width 100 height 100
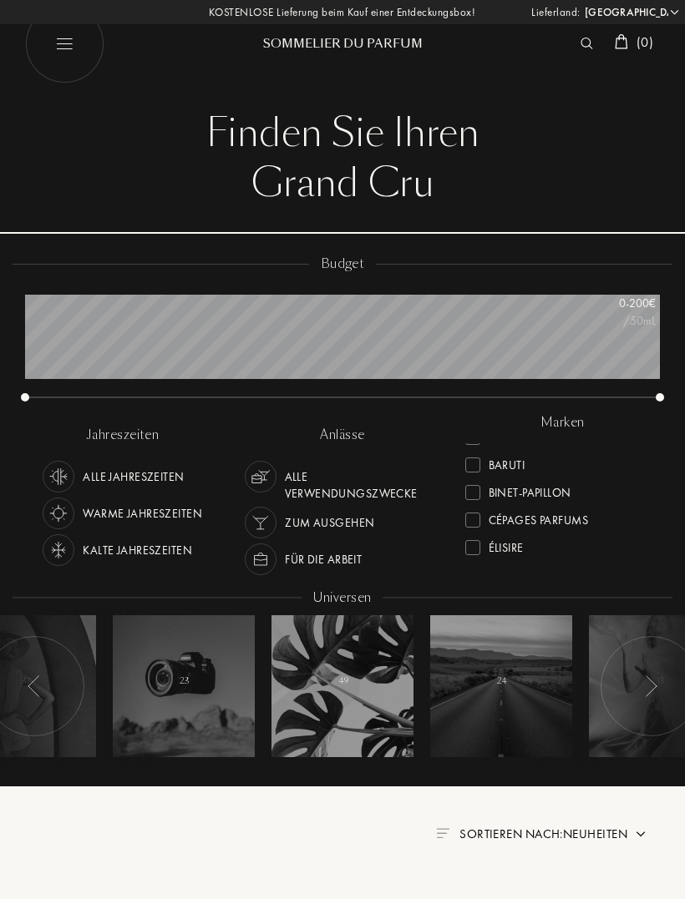
click at [644, 694] on div at bounding box center [650, 686] width 100 height 100
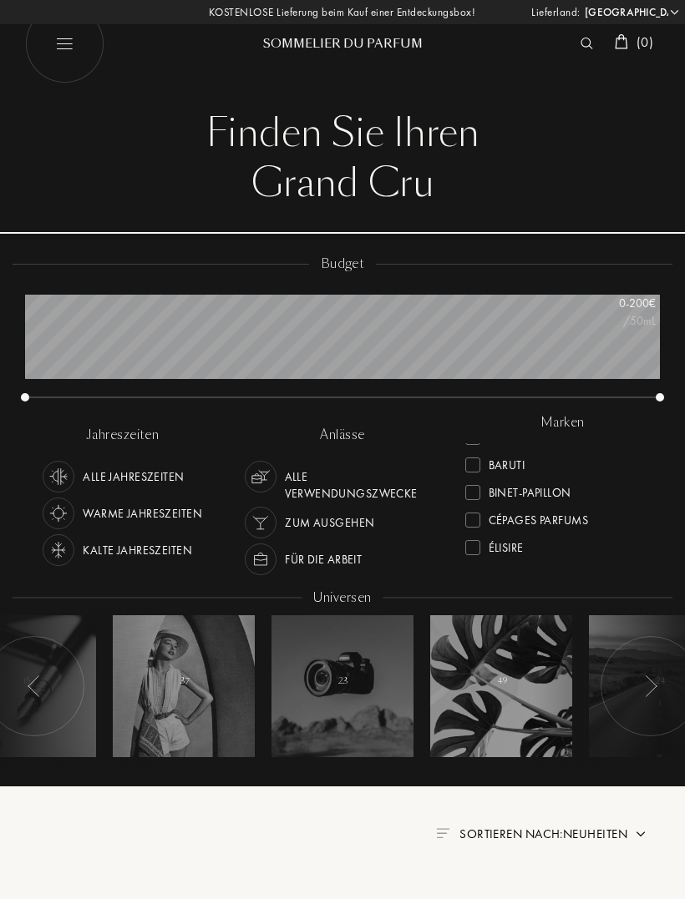
click at [348, 527] on div "Zum Ausgehen" at bounding box center [329, 523] width 89 height 32
click at [347, 513] on div "Zum Ausgehen" at bounding box center [329, 523] width 89 height 32
click at [326, 529] on div "Zum Ausgehen" at bounding box center [329, 523] width 89 height 32
click at [134, 478] on div "Alle Jahreszeiten" at bounding box center [133, 477] width 101 height 32
click at [604, 831] on span "Sortieren nach: Neuheiten" at bounding box center [543, 834] width 168 height 17
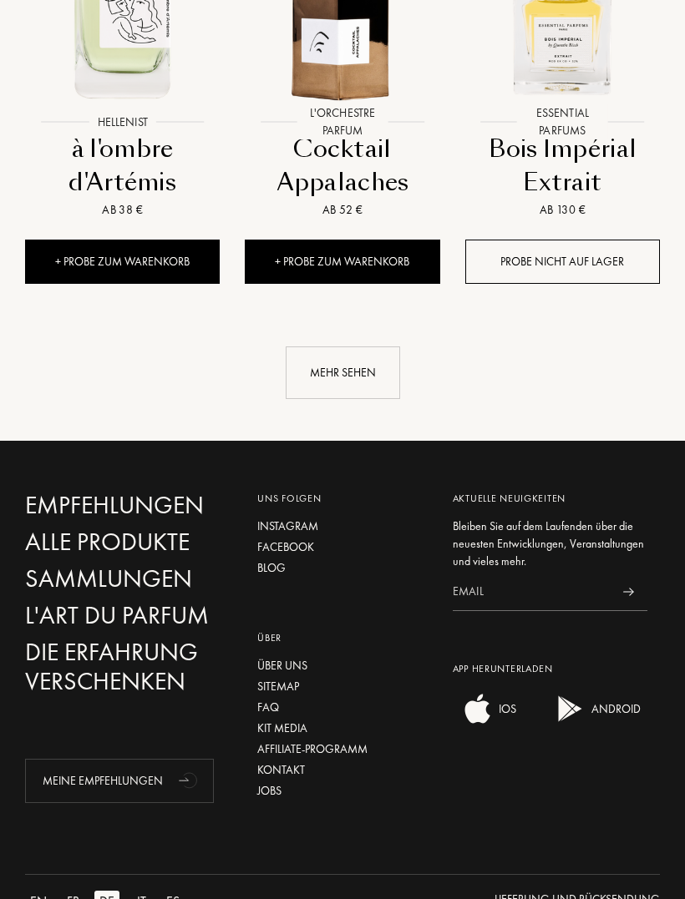
scroll to position [2369, 0]
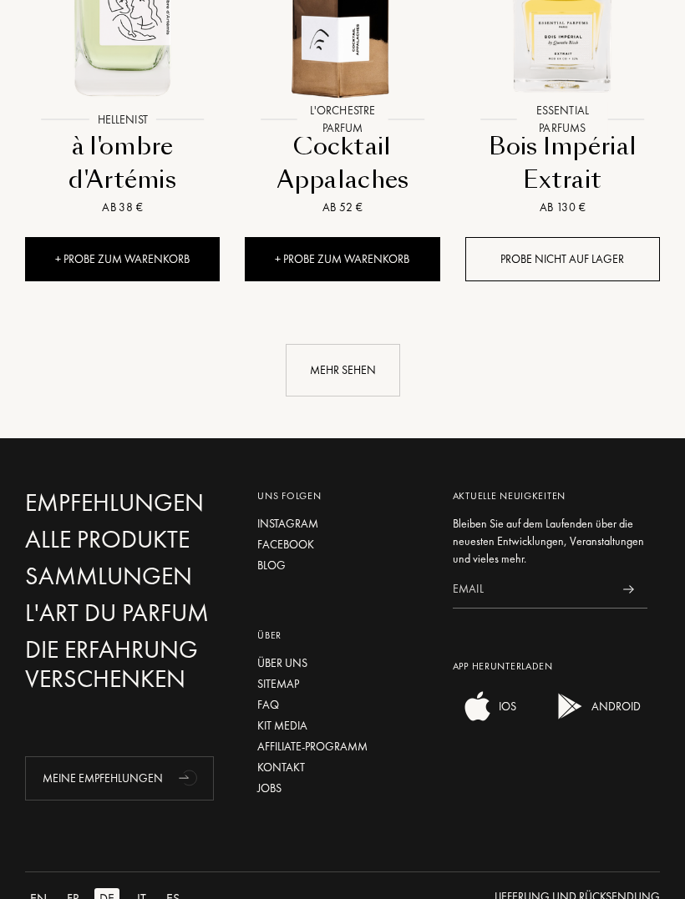
click at [515, 660] on div "App herunterladen" at bounding box center [550, 667] width 195 height 15
click at [526, 619] on div "Aktuelle Neuigkeiten Bleiben Sie auf dem Laufenden über die neuesten Entwicklun…" at bounding box center [550, 645] width 220 height 312
click at [491, 690] on img at bounding box center [477, 706] width 33 height 33
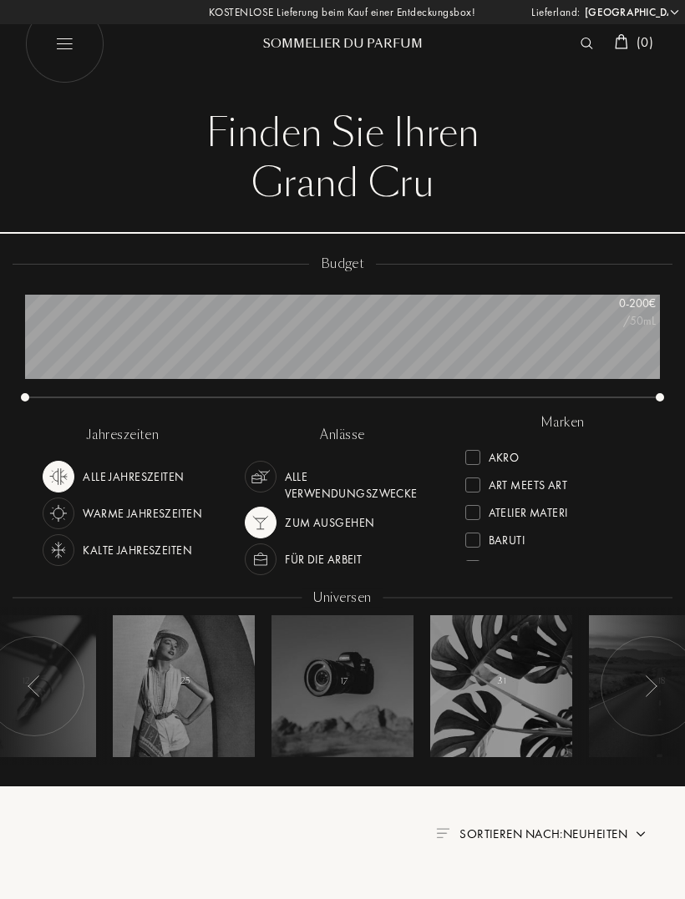
select select "LU"
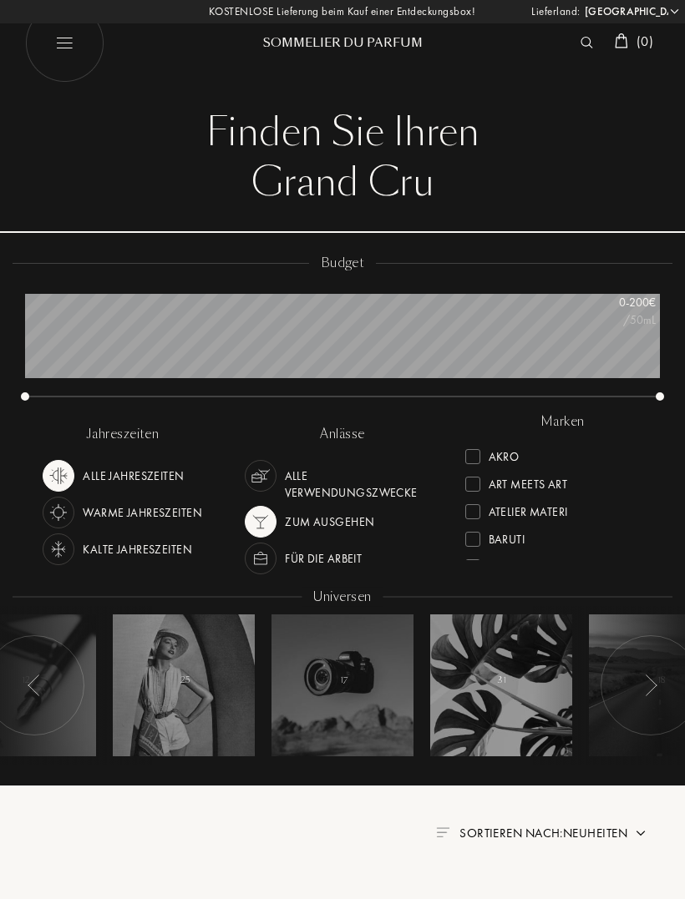
scroll to position [100, 635]
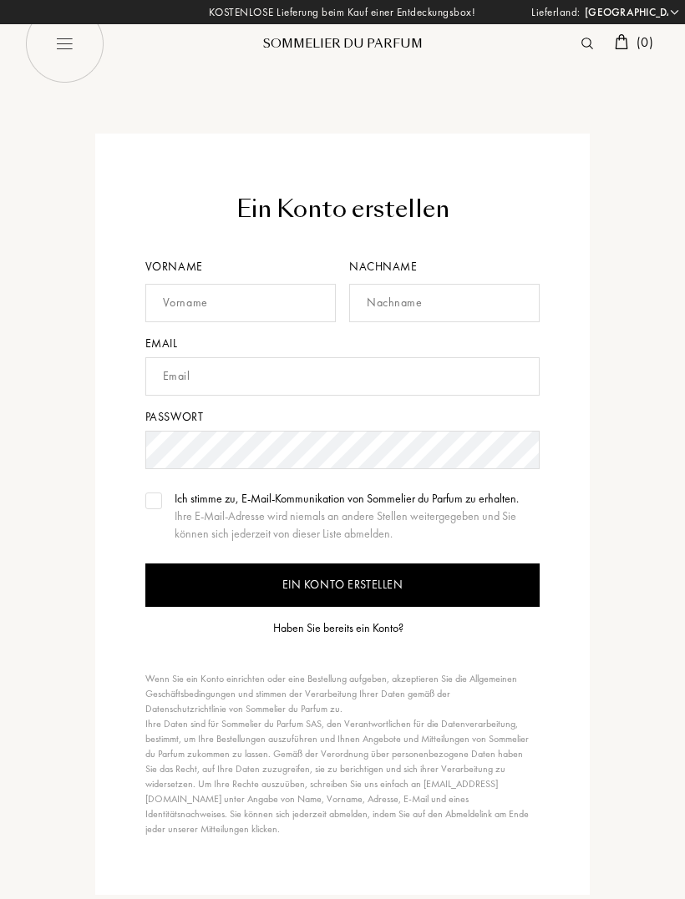
select select "LU"
